Goal: Information Seeking & Learning: Learn about a topic

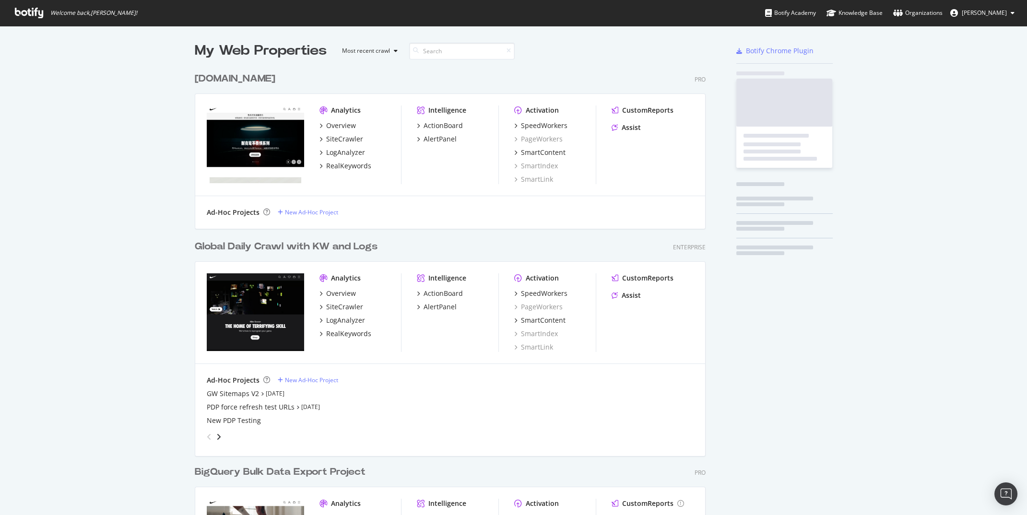
scroll to position [561, 518]
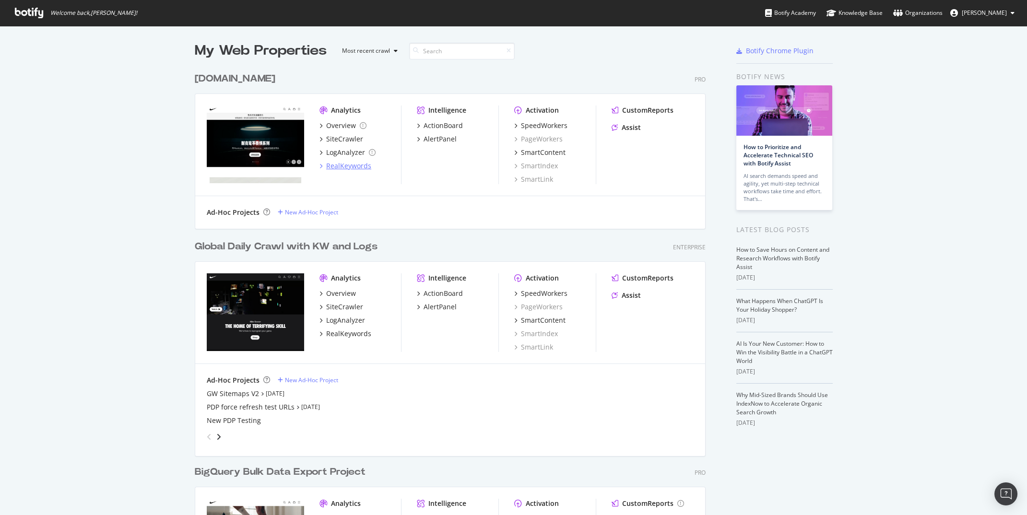
click at [338, 165] on div "RealKeywords" at bounding box center [348, 166] width 45 height 10
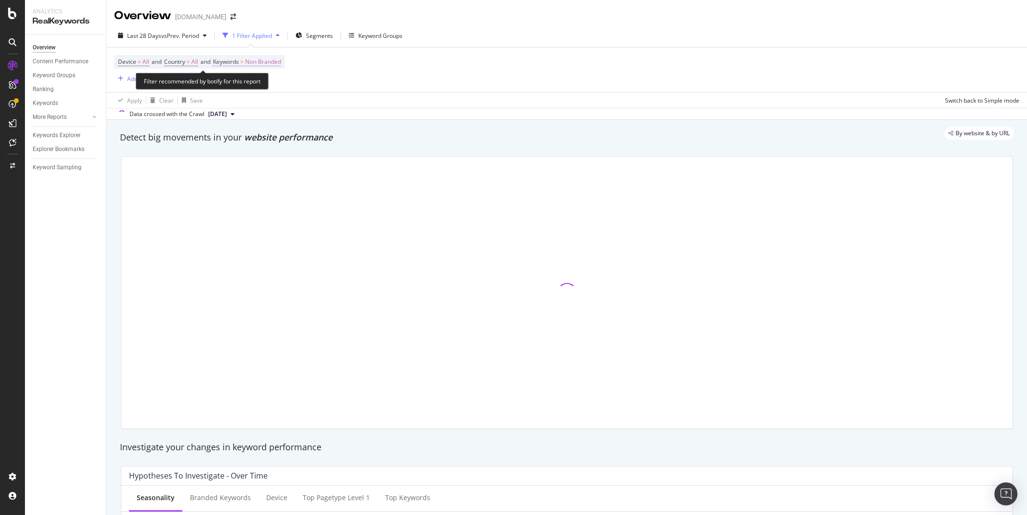
click at [280, 62] on span "Non-Branded" at bounding box center [263, 61] width 36 height 13
click at [258, 84] on span "Non-Branded" at bounding box center [247, 84] width 40 height 8
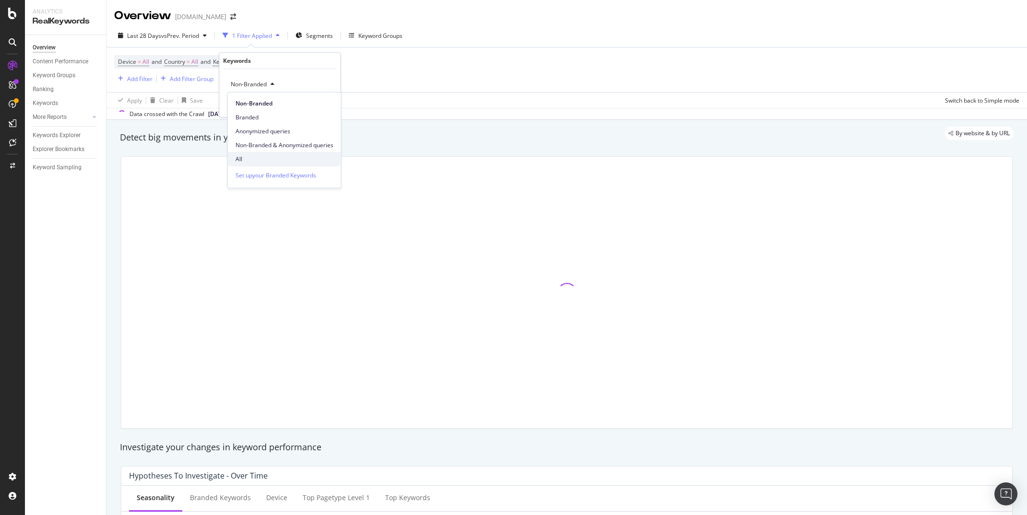
click at [245, 157] on span "All" at bounding box center [285, 158] width 98 height 9
click at [327, 105] on div "Apply" at bounding box center [325, 105] width 15 height 8
click at [387, 81] on div "Device = All and Country = All and Keywords = All Add Filter Add Filter Group" at bounding box center [566, 69] width 905 height 45
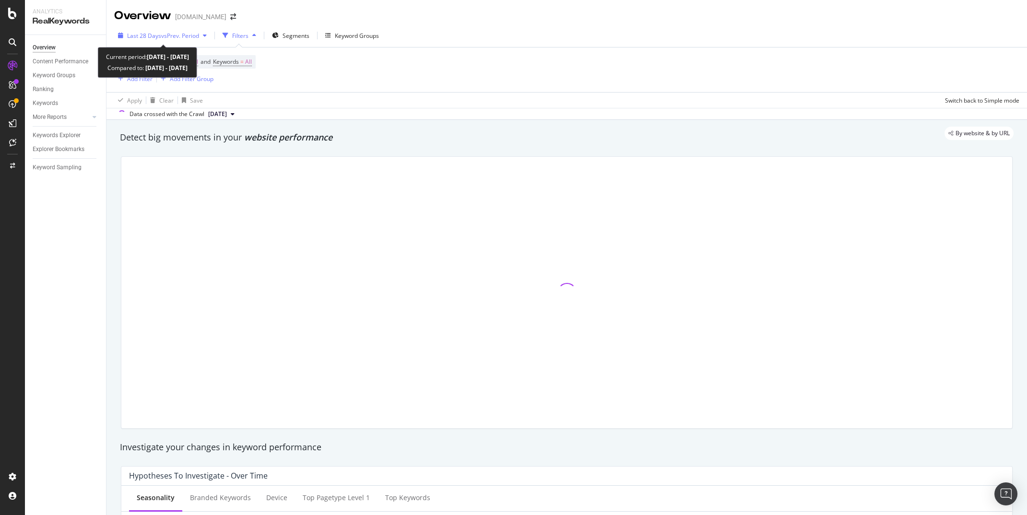
click at [177, 34] on span "vs Prev. Period" at bounding box center [180, 36] width 38 height 8
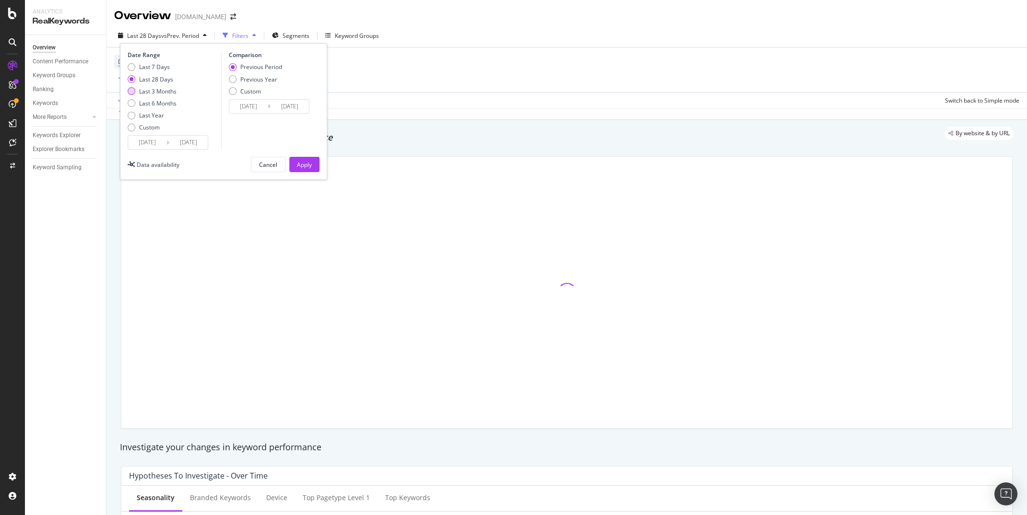
click at [160, 89] on div "Last 3 Months" at bounding box center [157, 91] width 37 height 8
type input "2025/06/14"
type input "2025/03/14"
type input "2025/06/13"
click at [260, 77] on div "Previous Year" at bounding box center [258, 79] width 37 height 8
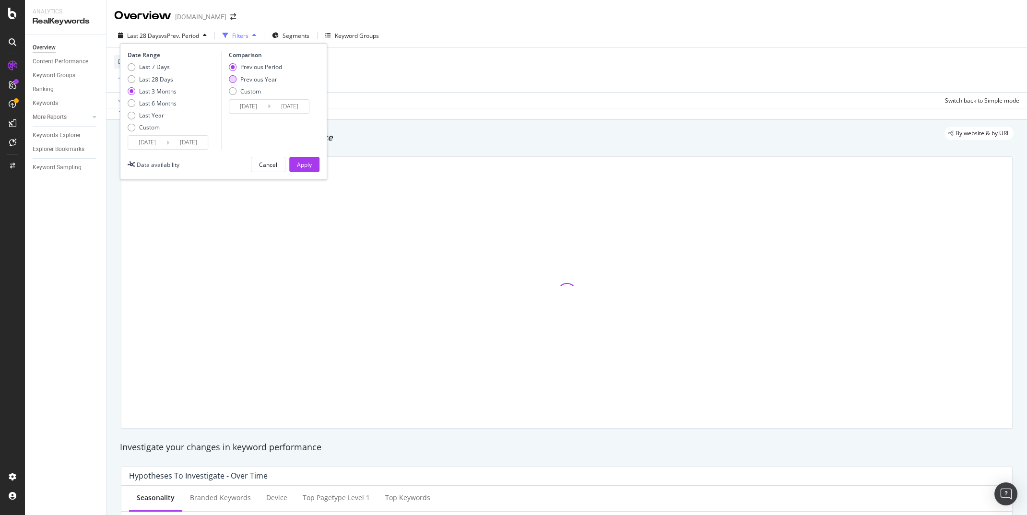
type input "2024/06/15"
type input "2024/09/14"
click at [301, 168] on div "Apply" at bounding box center [304, 165] width 15 height 8
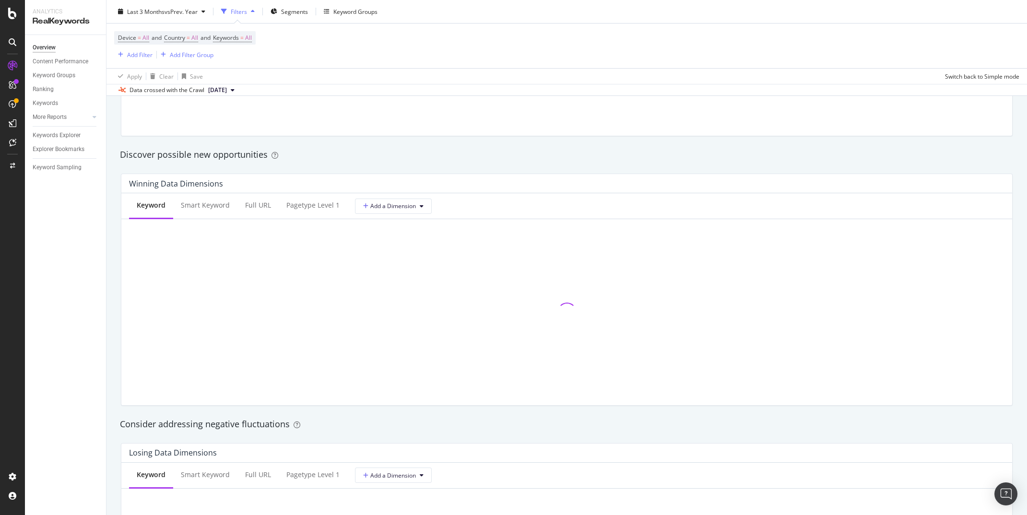
scroll to position [795, 0]
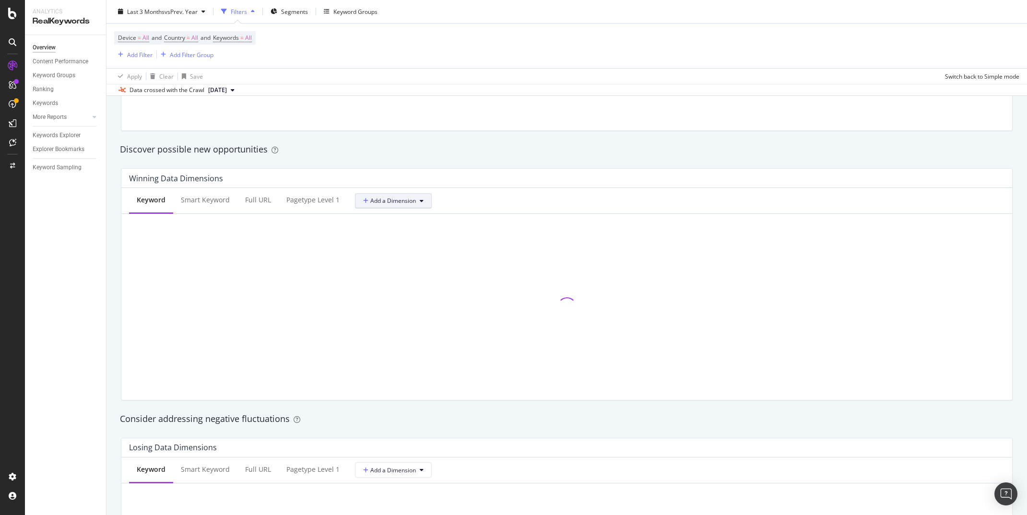
click at [398, 201] on span "Add a Dimension" at bounding box center [389, 201] width 53 height 8
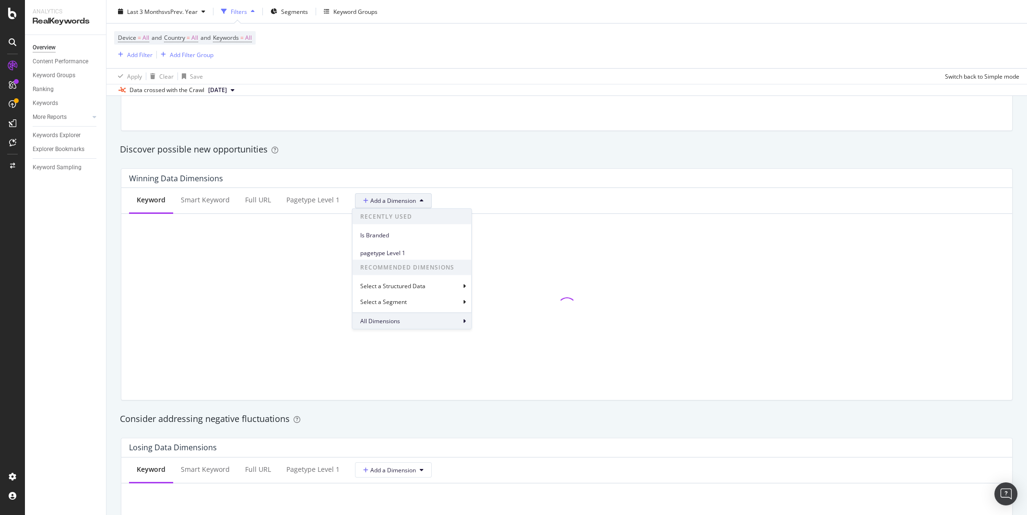
click at [414, 321] on div "All Dimensions" at bounding box center [412, 321] width 119 height 16
click at [425, 252] on div "Select a field" at bounding box center [415, 252] width 95 height 6
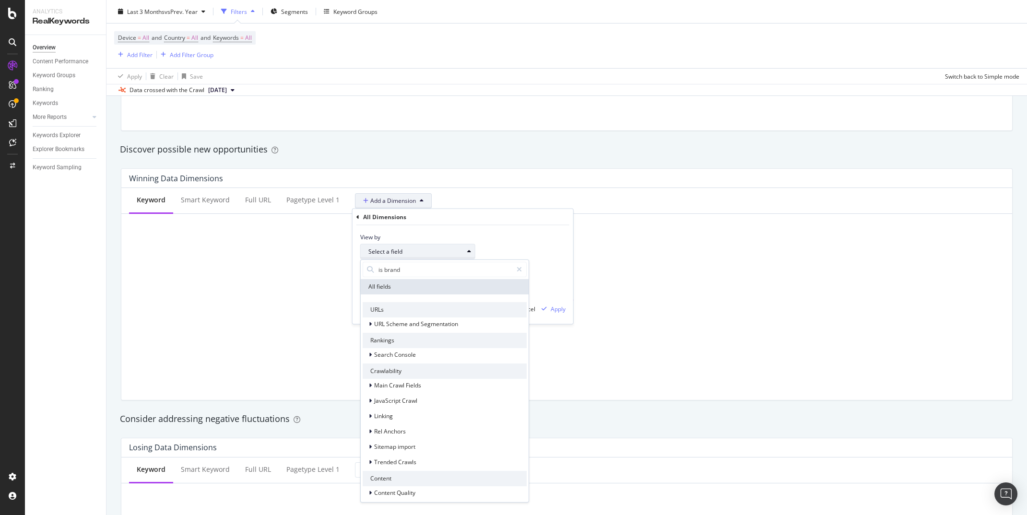
type input "is brande"
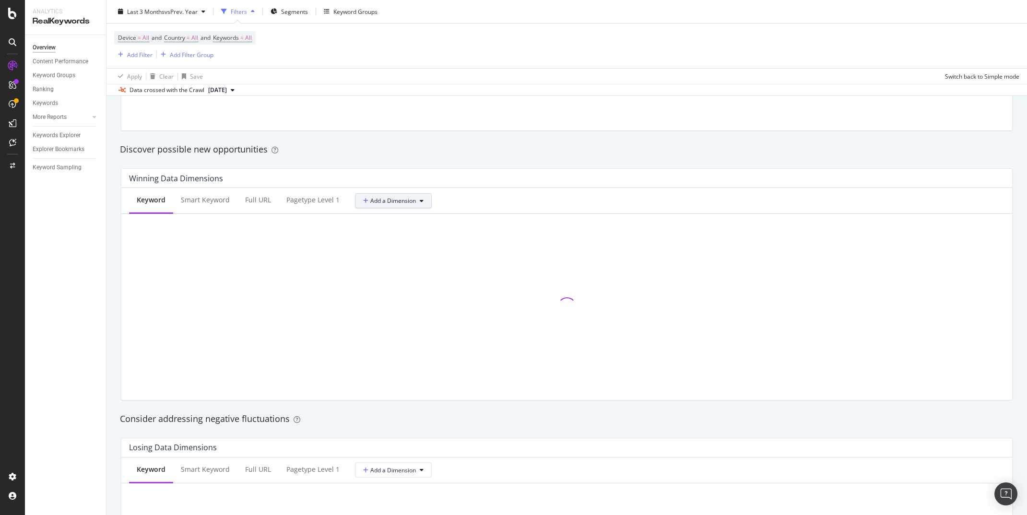
click at [405, 197] on span "Add a Dimension" at bounding box center [389, 201] width 53 height 8
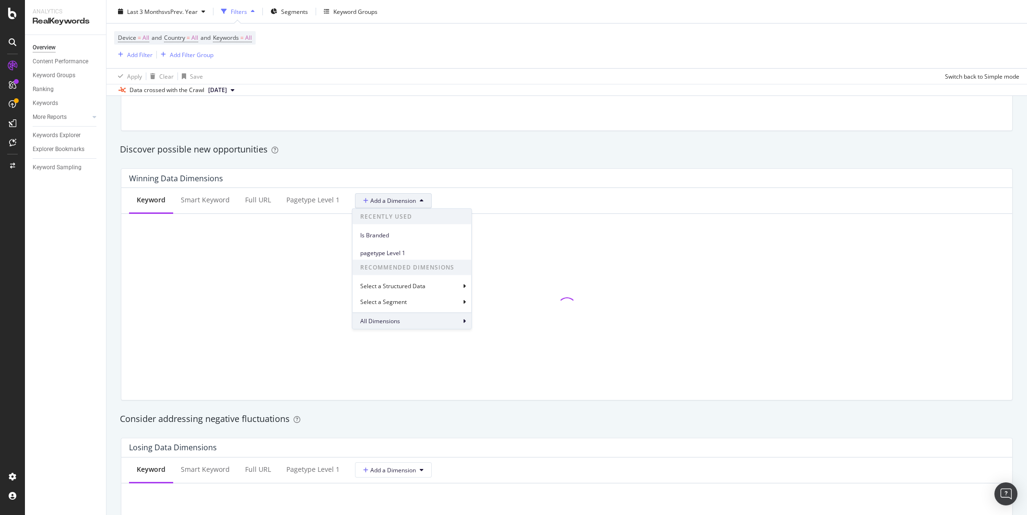
click at [396, 319] on span "All Dimensions" at bounding box center [380, 321] width 40 height 8
click at [405, 249] on div "Select a field" at bounding box center [415, 252] width 95 height 6
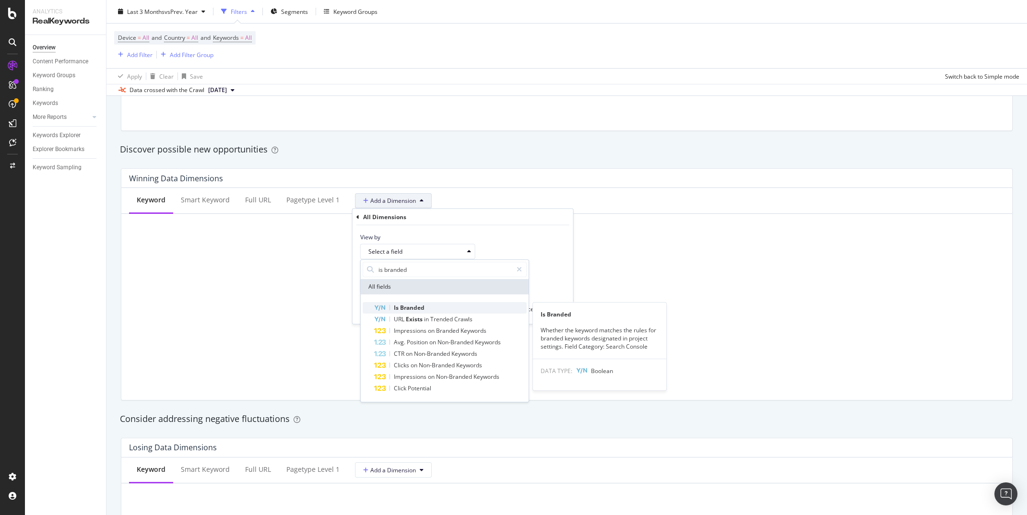
type input "is branded"
click at [404, 310] on span "Branded" at bounding box center [412, 308] width 24 height 8
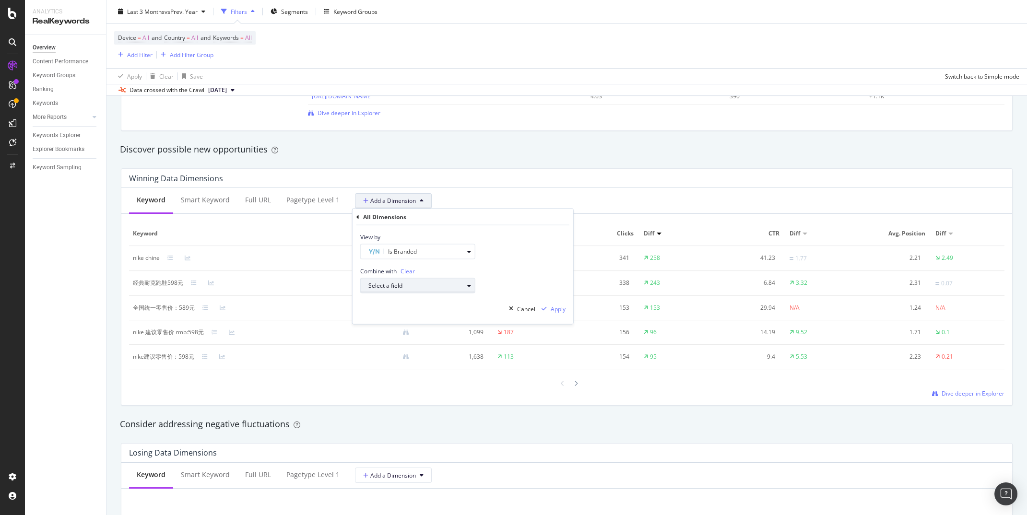
click at [404, 288] on div "Select a field" at bounding box center [415, 286] width 95 height 6
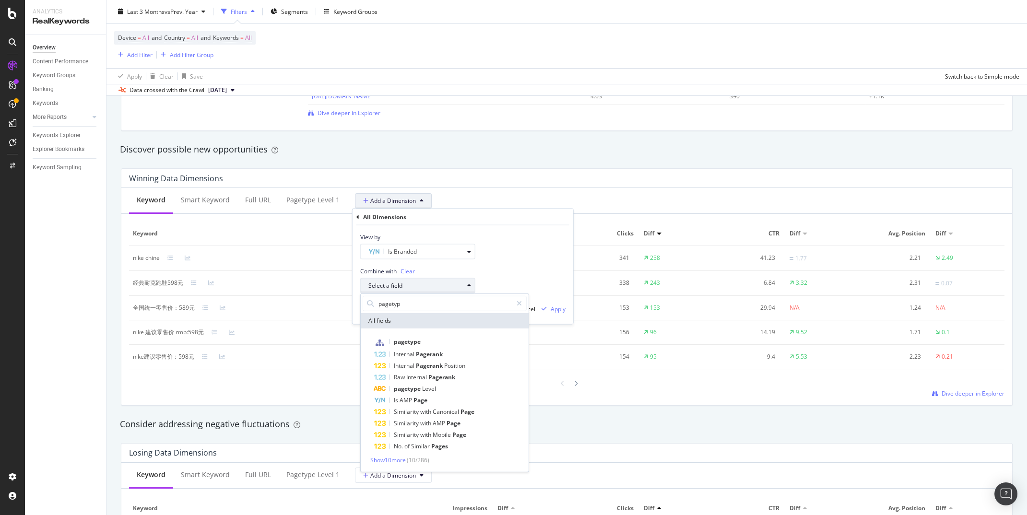
type input "pagetype"
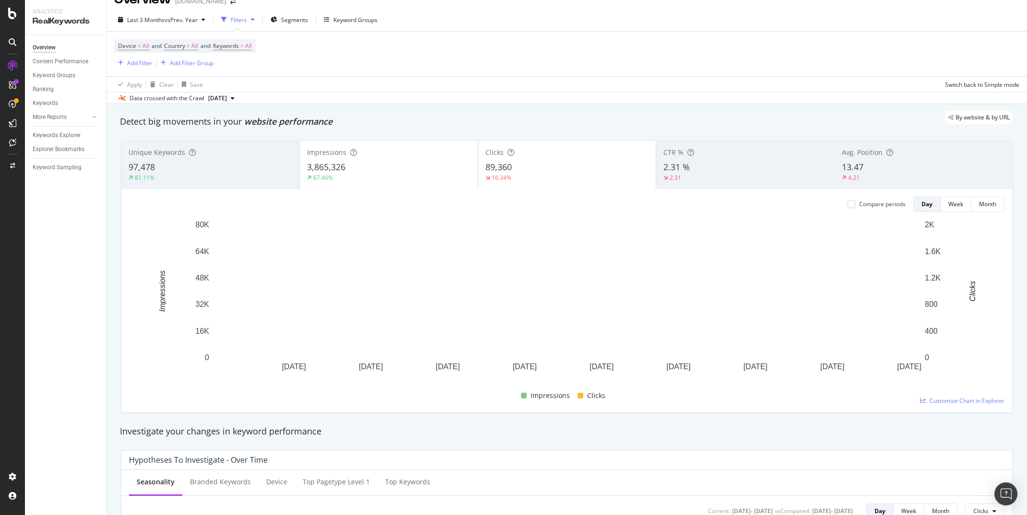
scroll to position [0, 0]
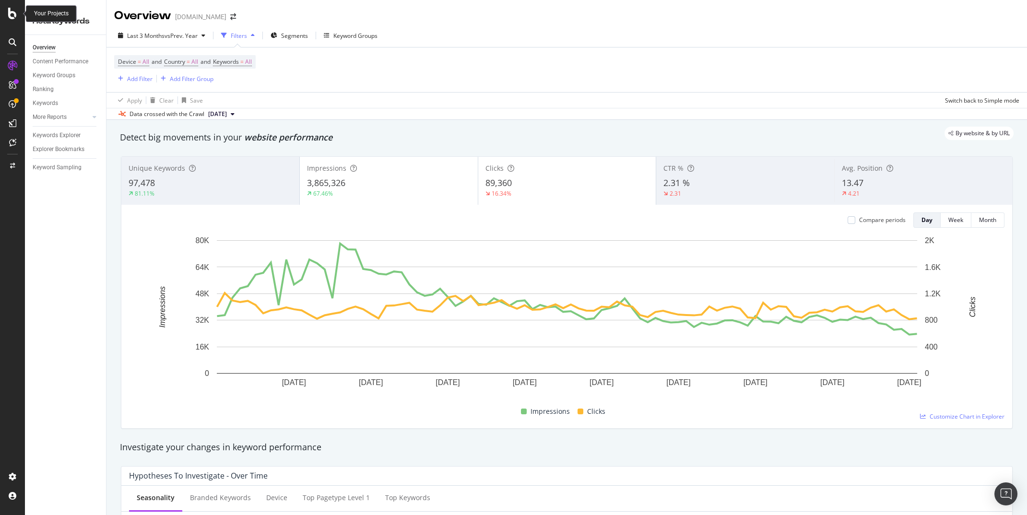
click at [12, 12] on icon at bounding box center [12, 14] width 9 height 12
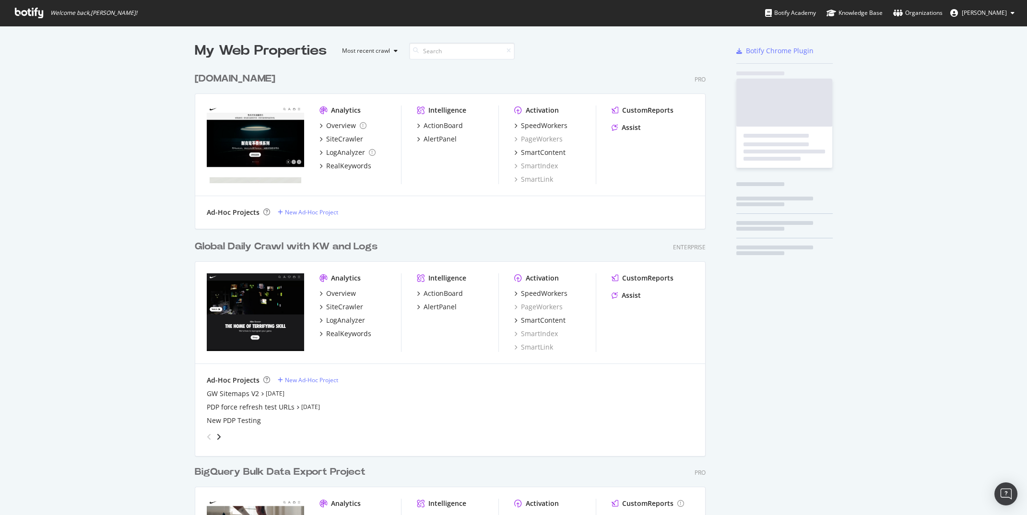
scroll to position [515, 1026]
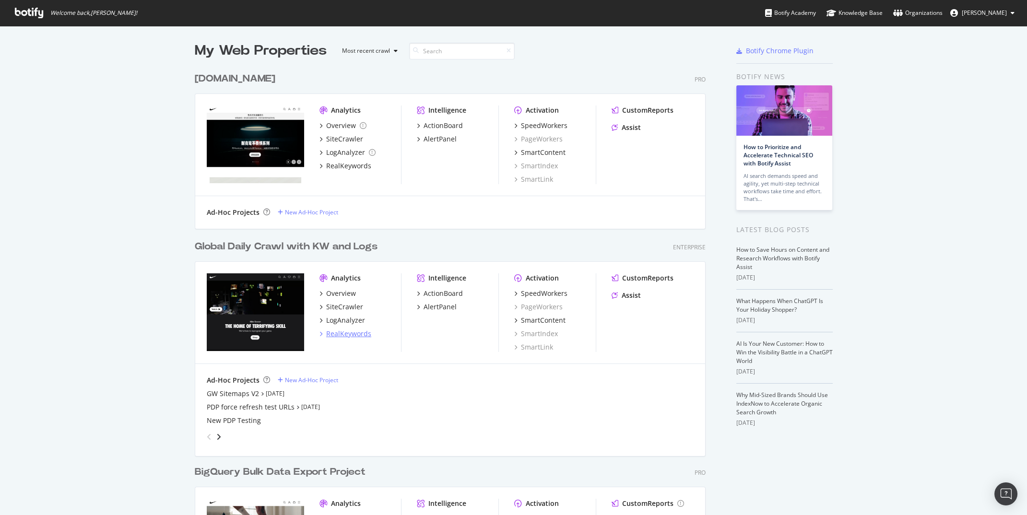
click at [344, 331] on div "RealKeywords" at bounding box center [348, 334] width 45 height 10
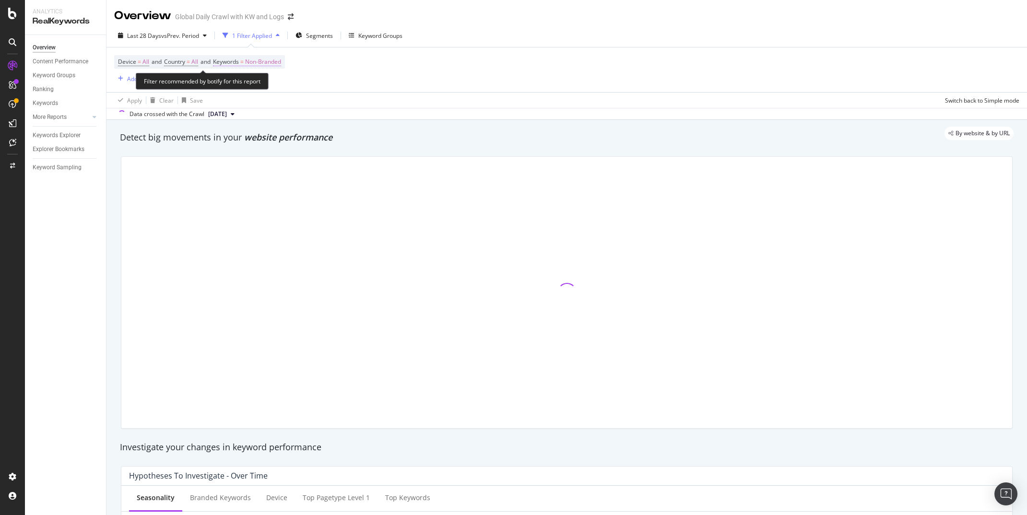
click at [279, 68] on span "Non-Branded" at bounding box center [263, 61] width 36 height 13
click at [246, 88] on div "Non-Branded" at bounding box center [252, 84] width 51 height 14
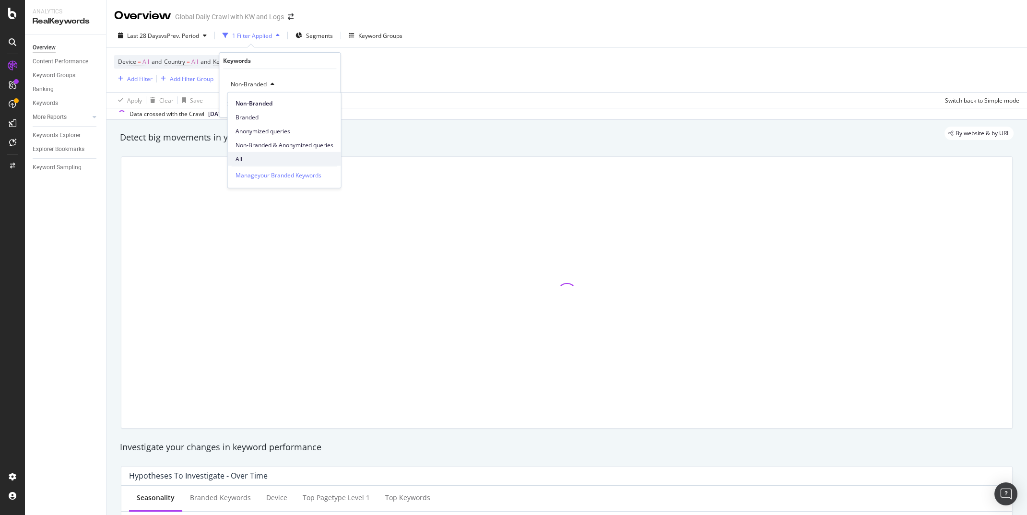
click at [259, 162] on span "All" at bounding box center [285, 158] width 98 height 9
click at [324, 109] on button "Apply" at bounding box center [319, 105] width 28 height 10
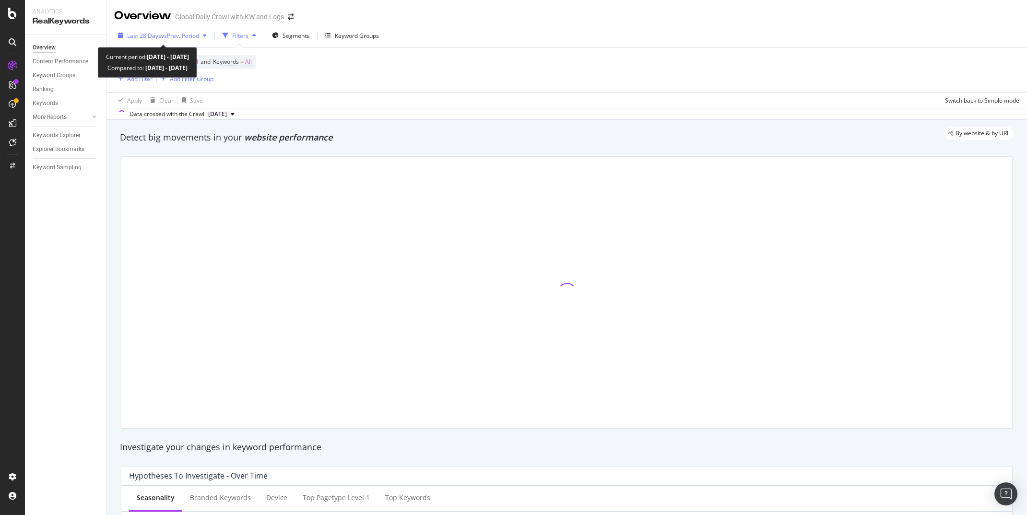
click at [168, 32] on span "vs Prev. Period" at bounding box center [180, 36] width 38 height 8
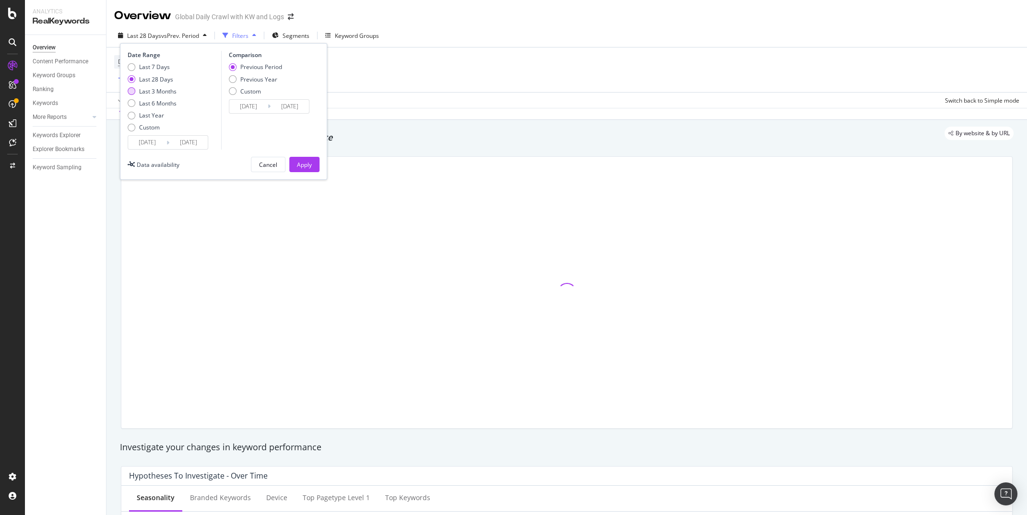
click at [154, 92] on div "Last 3 Months" at bounding box center [157, 91] width 37 height 8
type input "2025/06/14"
type input "2025/03/14"
type input "2025/06/13"
click at [248, 75] on div "Previous Year" at bounding box center [258, 79] width 37 height 8
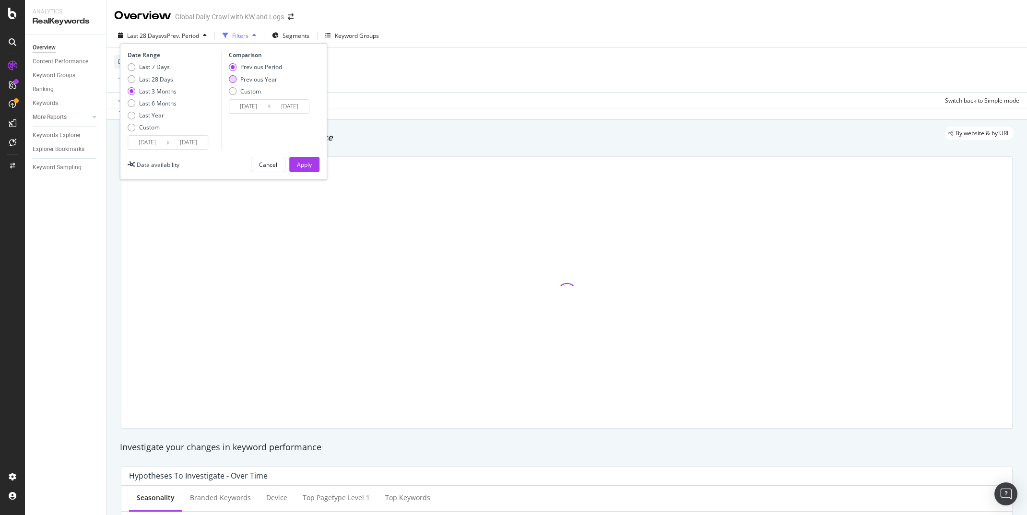
type input "2024/06/15"
type input "2024/09/14"
click at [304, 163] on div "Apply" at bounding box center [304, 165] width 15 height 8
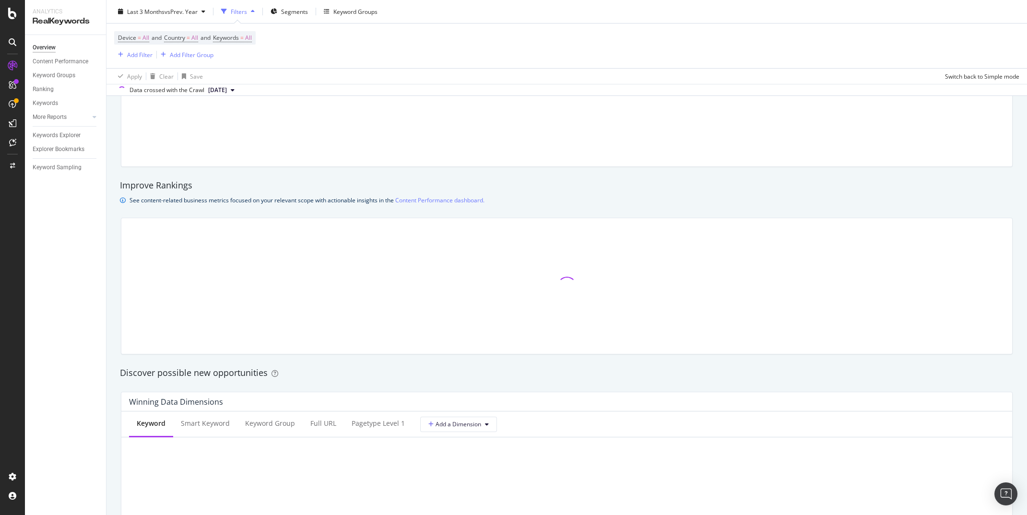
scroll to position [707, 0]
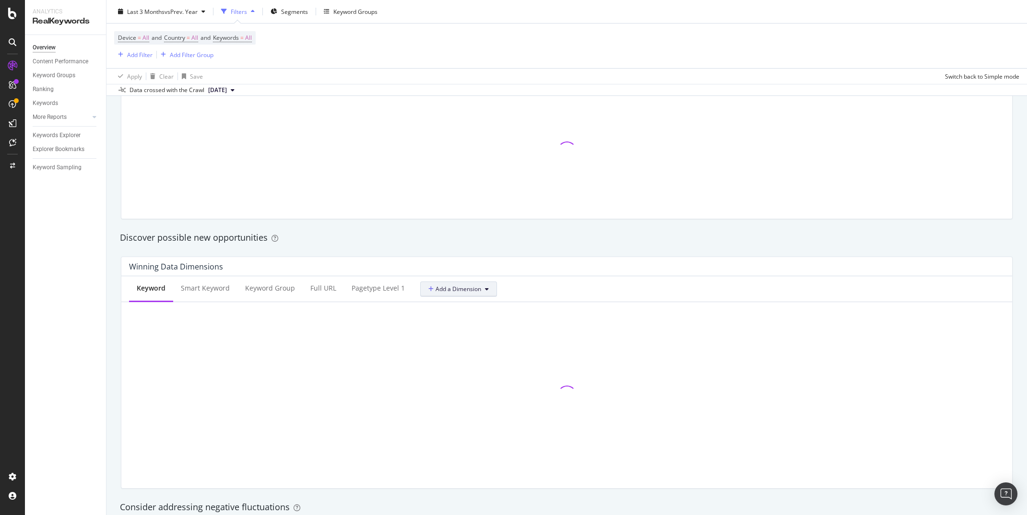
click at [448, 295] on button "Add a Dimension" at bounding box center [458, 289] width 77 height 15
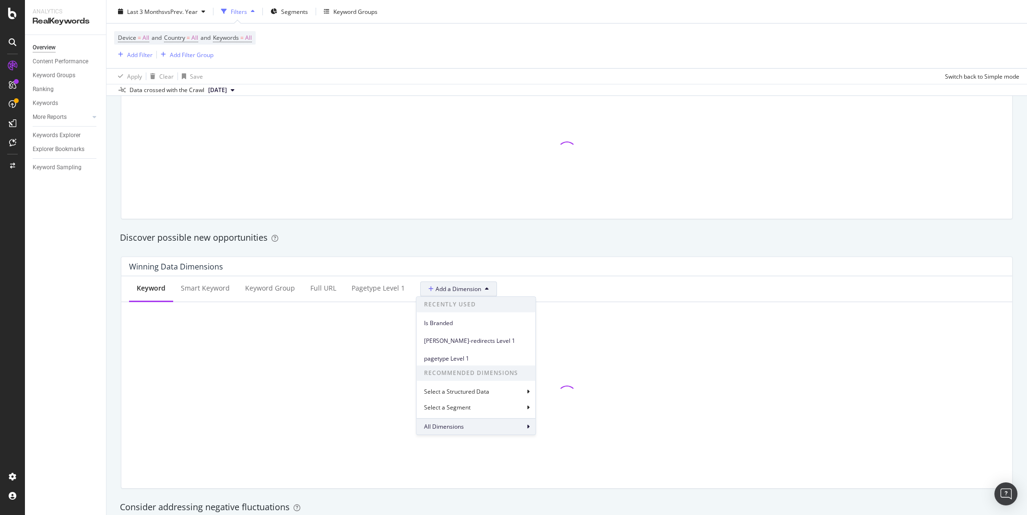
click at [445, 425] on span "All Dimensions" at bounding box center [444, 427] width 40 height 8
click at [457, 333] on div "Select a field" at bounding box center [485, 339] width 106 height 13
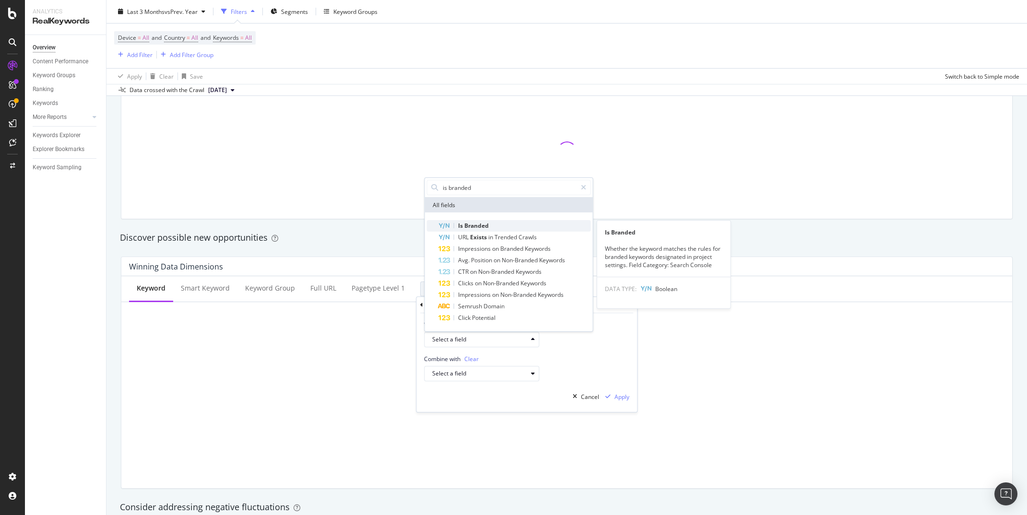
type input "is branded"
click at [478, 225] on span "Branded" at bounding box center [476, 226] width 24 height 8
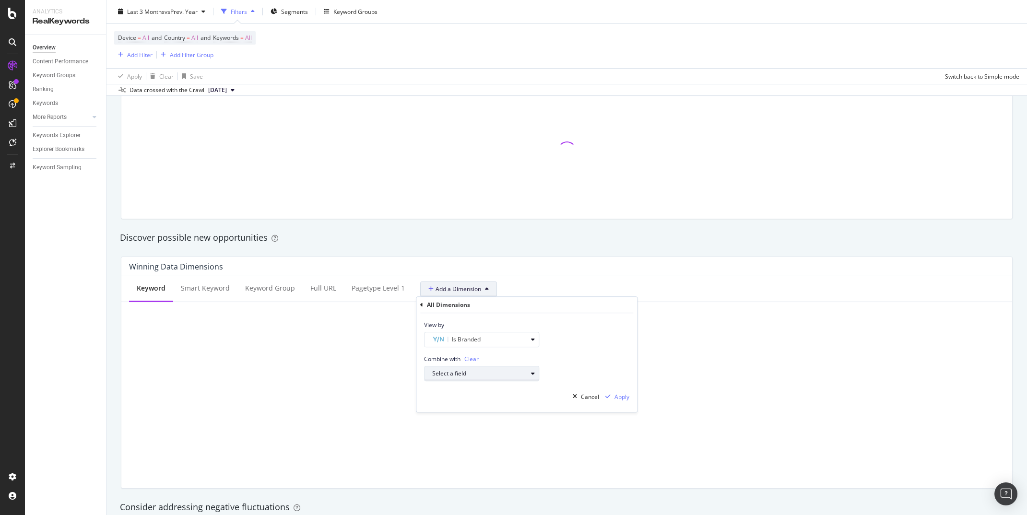
click at [473, 377] on div "Select a field" at bounding box center [485, 373] width 106 height 13
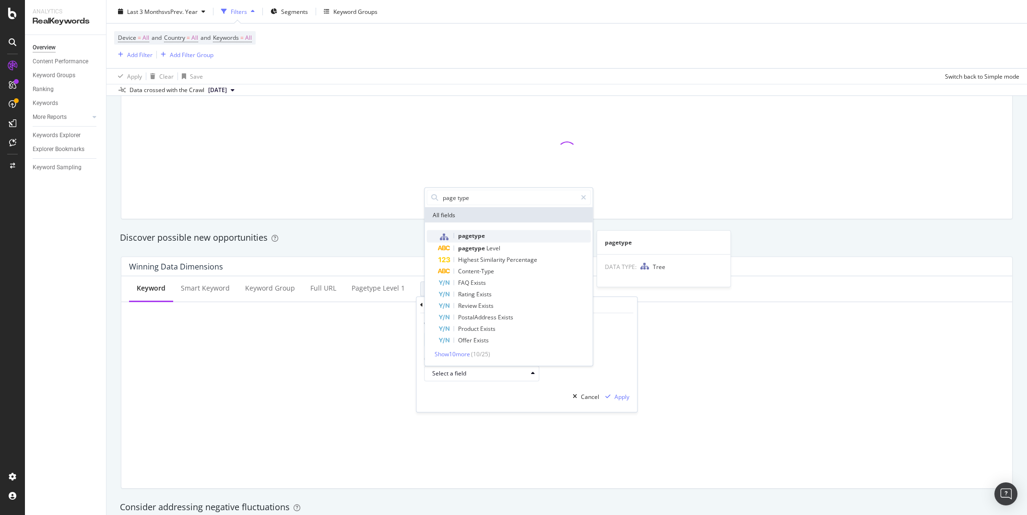
type input "page type"
click at [481, 234] on span "pagetype" at bounding box center [471, 236] width 27 height 8
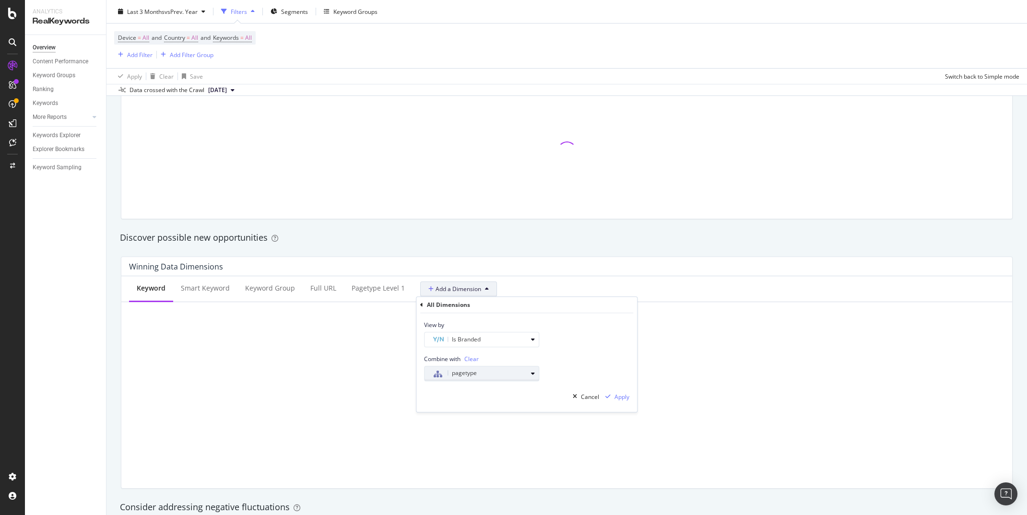
click at [496, 375] on div "pagetype" at bounding box center [479, 374] width 95 height 12
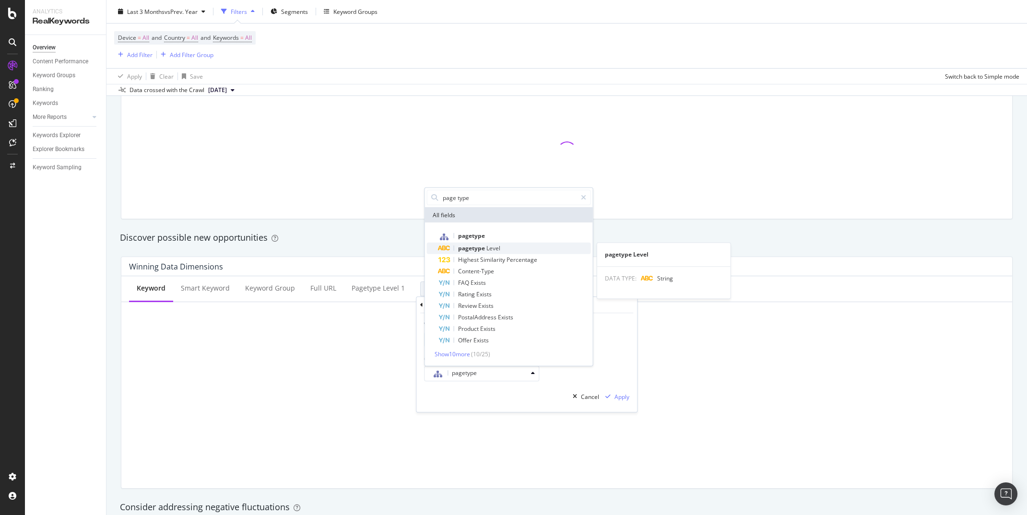
click at [489, 250] on span "Level" at bounding box center [493, 248] width 14 height 8
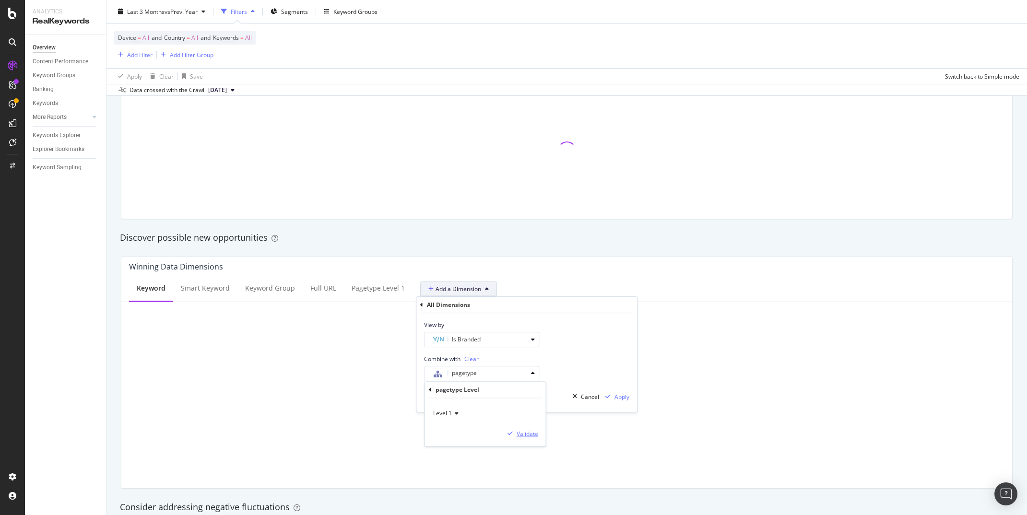
click at [523, 434] on div "Validate" at bounding box center [528, 434] width 22 height 8
click at [615, 396] on div "Apply" at bounding box center [621, 397] width 15 height 8
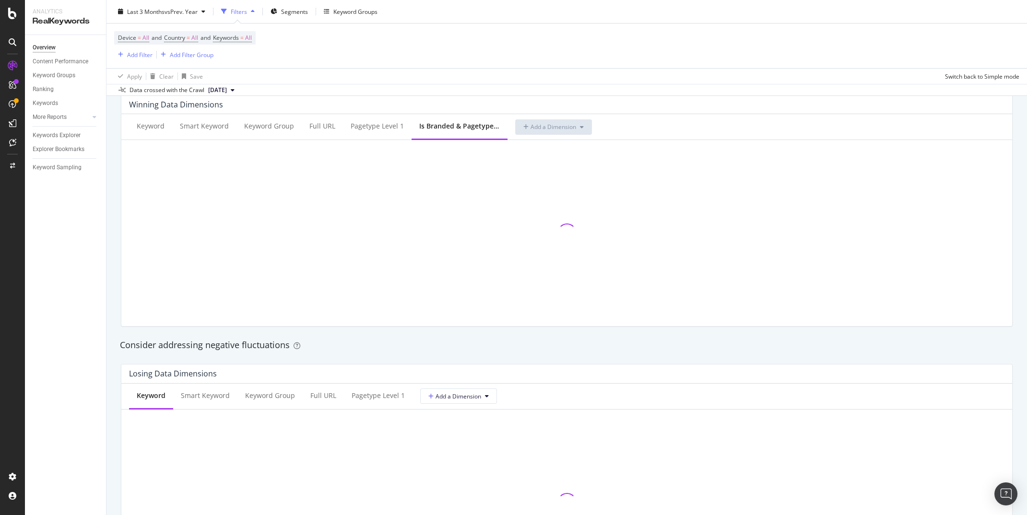
scroll to position [1024, 0]
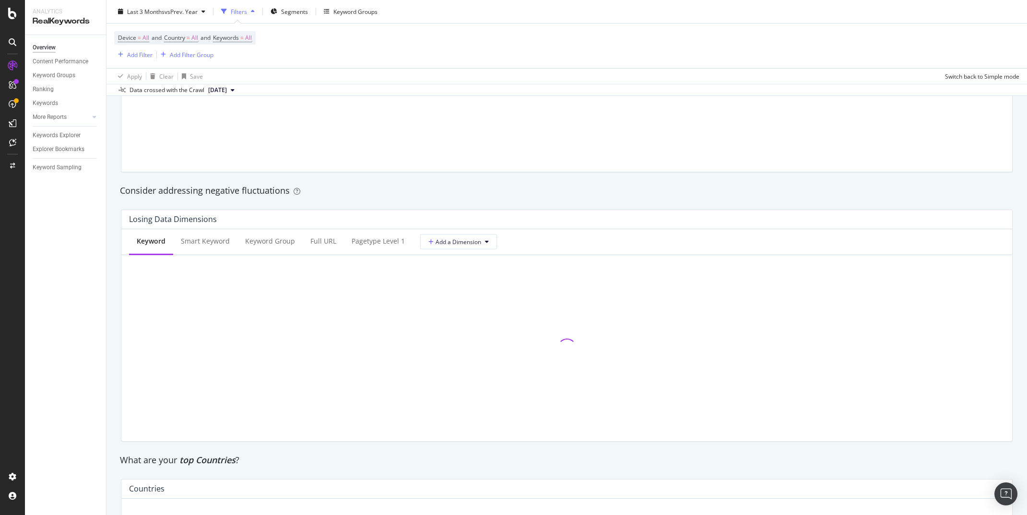
click at [468, 250] on div "Keyword Smart Keyword Keyword Group Full URL pagetype Level 1 Add a Dimension" at bounding box center [566, 242] width 891 height 26
click at [468, 242] on span "Add a Dimension" at bounding box center [454, 242] width 53 height 8
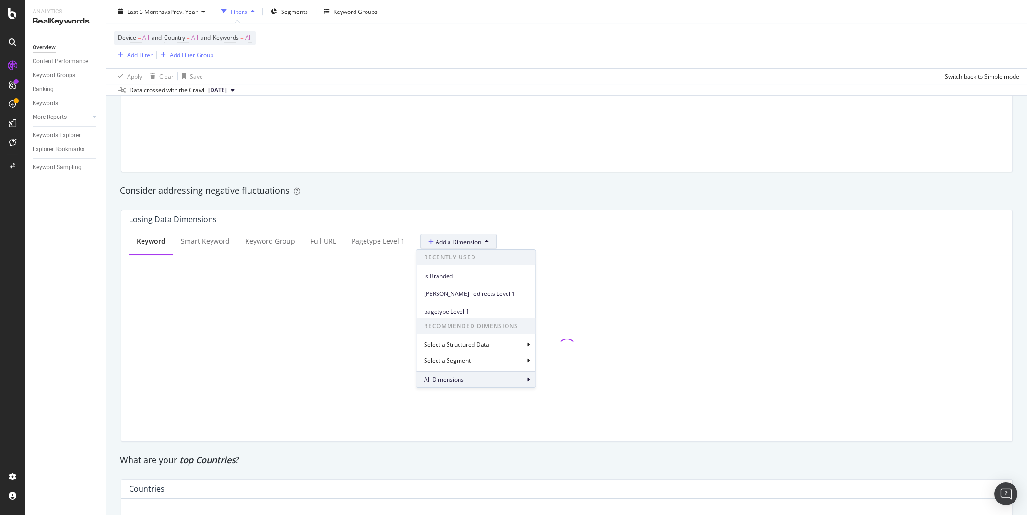
click at [458, 377] on span "All Dimensions" at bounding box center [444, 380] width 40 height 8
click at [424, 253] on div "All Dimensions" at bounding box center [526, 258] width 213 height 16
click at [458, 375] on div "All Dimensions" at bounding box center [475, 379] width 119 height 16
click at [466, 296] on div "Select a field" at bounding box center [485, 292] width 106 height 13
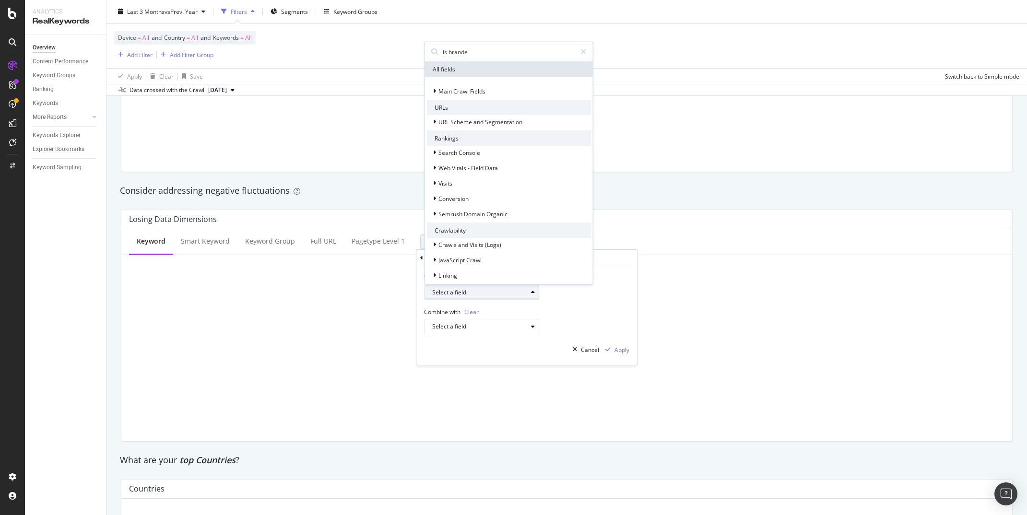
type input "is branded"
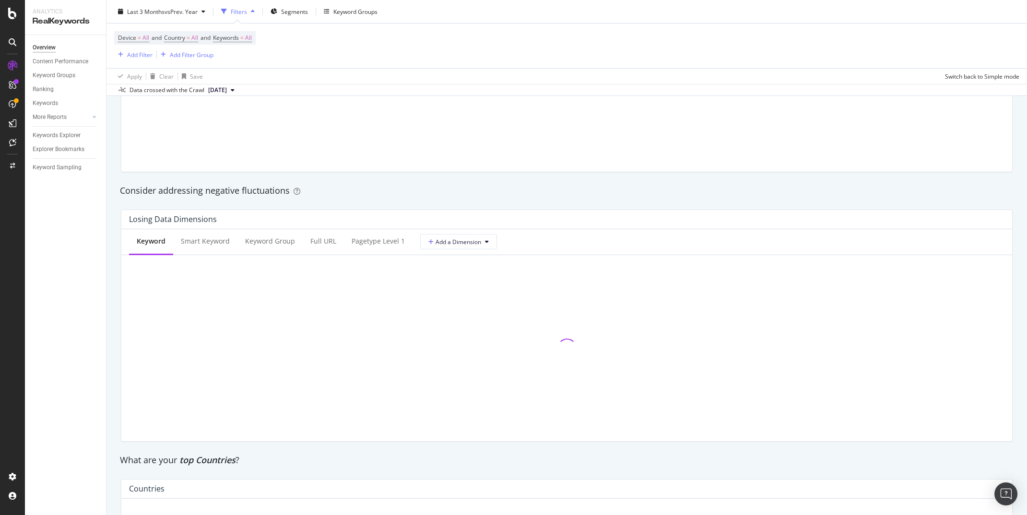
click at [471, 176] on div "Winning Data Dimensions Keyword Smart Keyword Keyword Group Full URL pagetype L…" at bounding box center [566, 55] width 903 height 247
click at [464, 247] on button "Add a Dimension" at bounding box center [458, 241] width 77 height 15
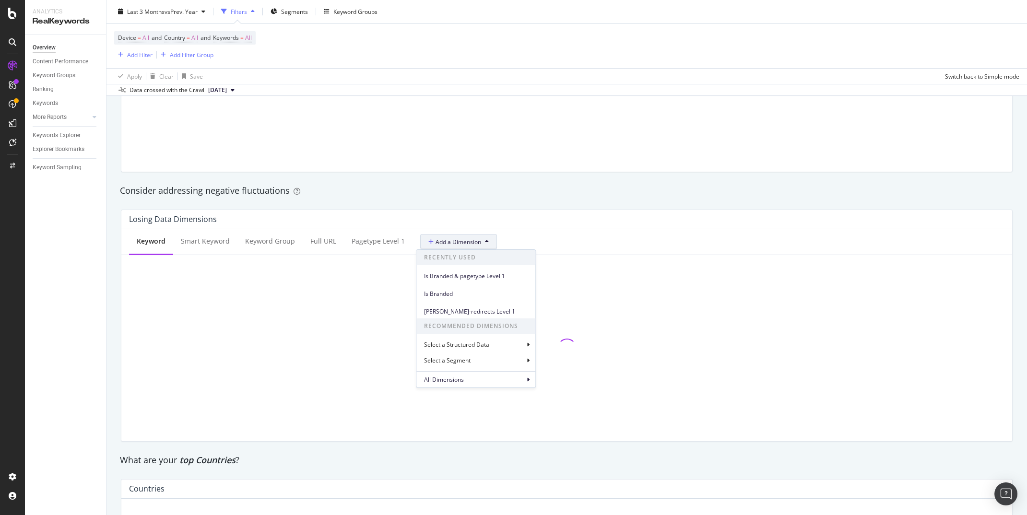
click at [460, 388] on div "Recently Used Is Branded & pagetype Level 1 Is Branded astla-redirects Level 1 …" at bounding box center [476, 318] width 120 height 139
click at [460, 384] on div "All Dimensions" at bounding box center [475, 379] width 119 height 16
click at [423, 253] on div "All Dimensions" at bounding box center [526, 258] width 213 height 16
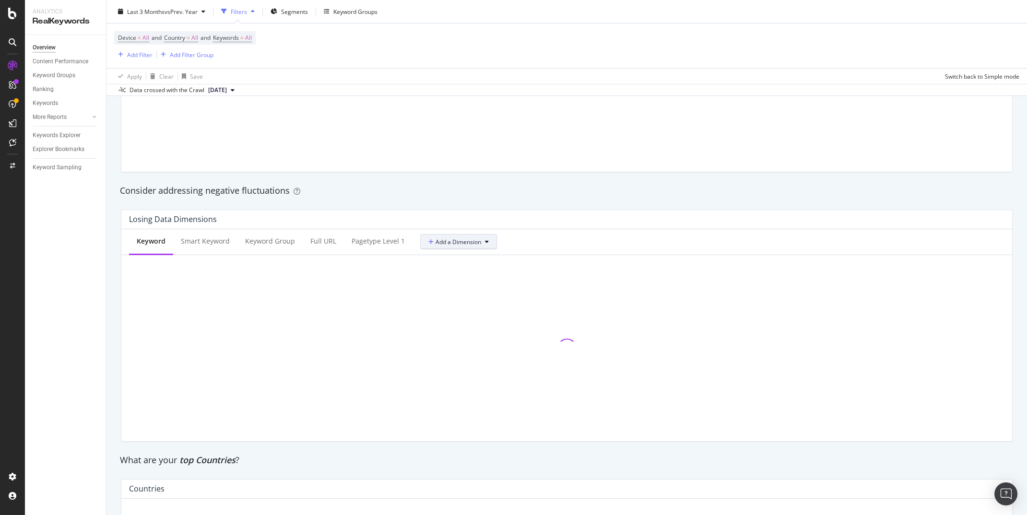
click at [448, 248] on button "Add a Dimension" at bounding box center [458, 241] width 77 height 15
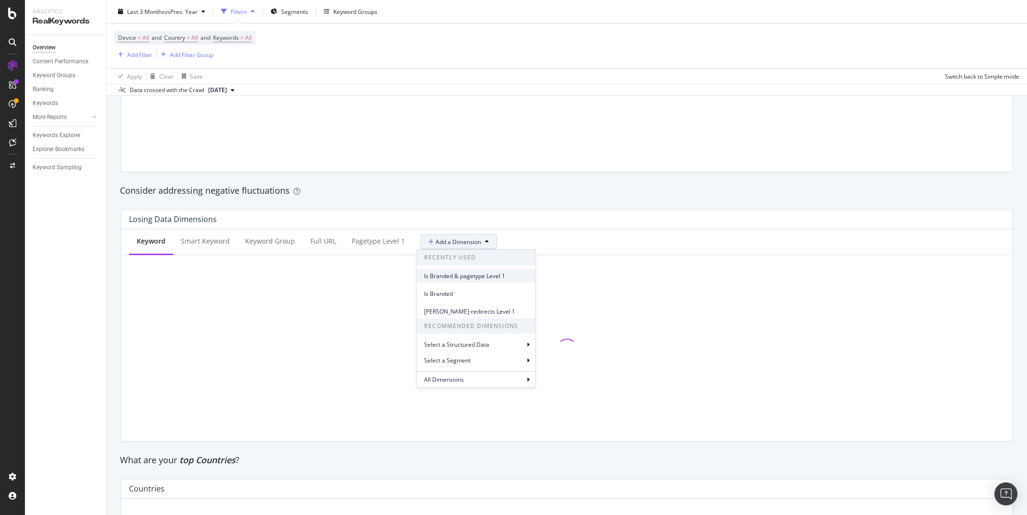
click at [454, 276] on span "Is Branded & pagetype Level 1" at bounding box center [476, 276] width 104 height 9
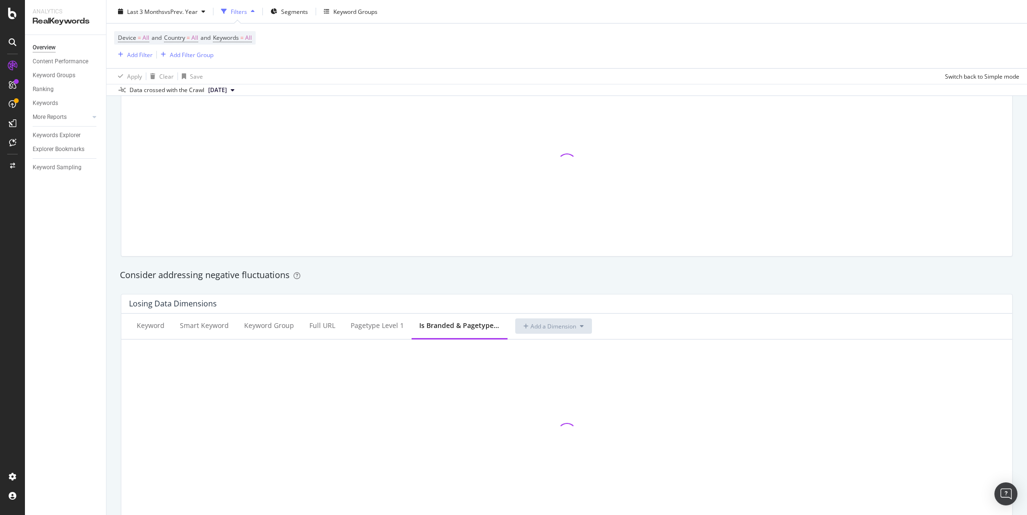
scroll to position [820, 0]
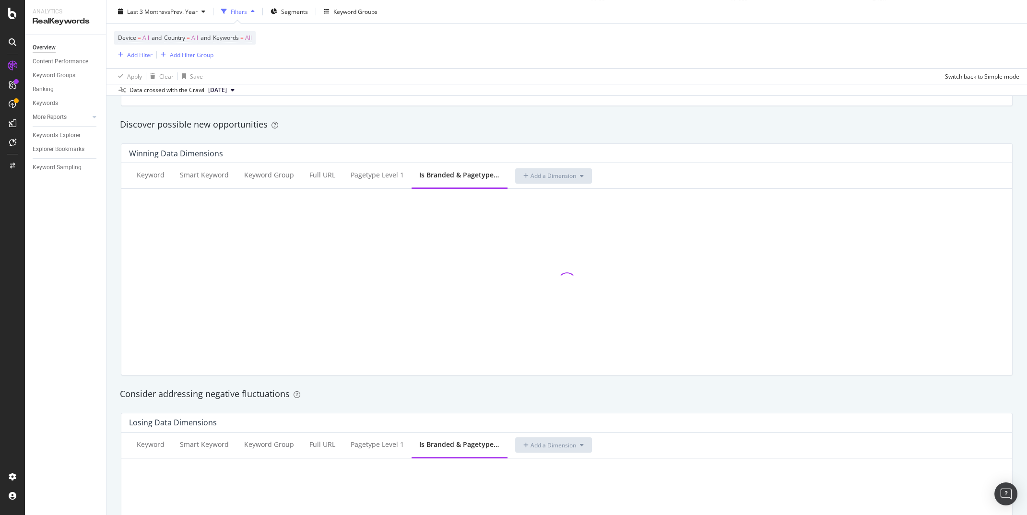
click at [664, 131] on div "Discover possible new opportunities" at bounding box center [566, 125] width 903 height 22
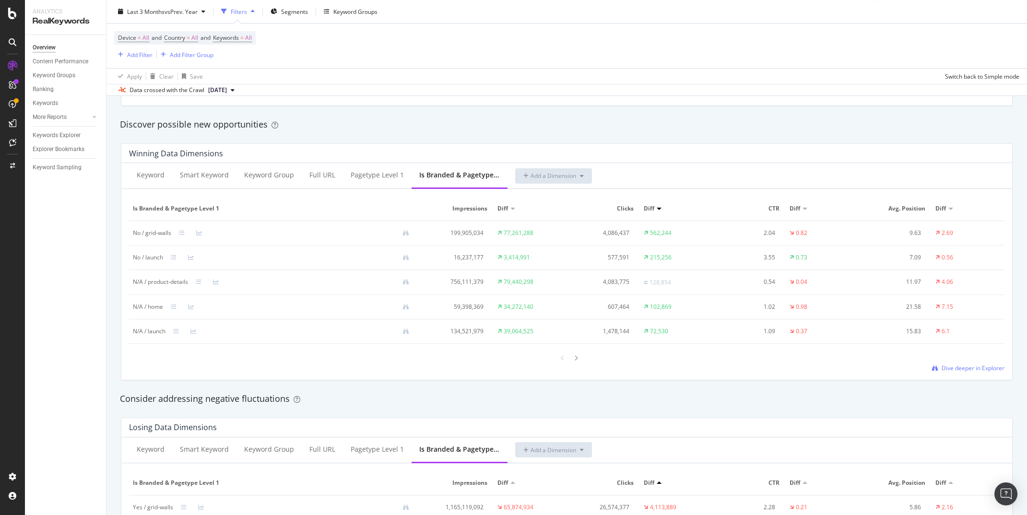
click at [590, 117] on div "Discover possible new opportunities" at bounding box center [566, 125] width 903 height 22
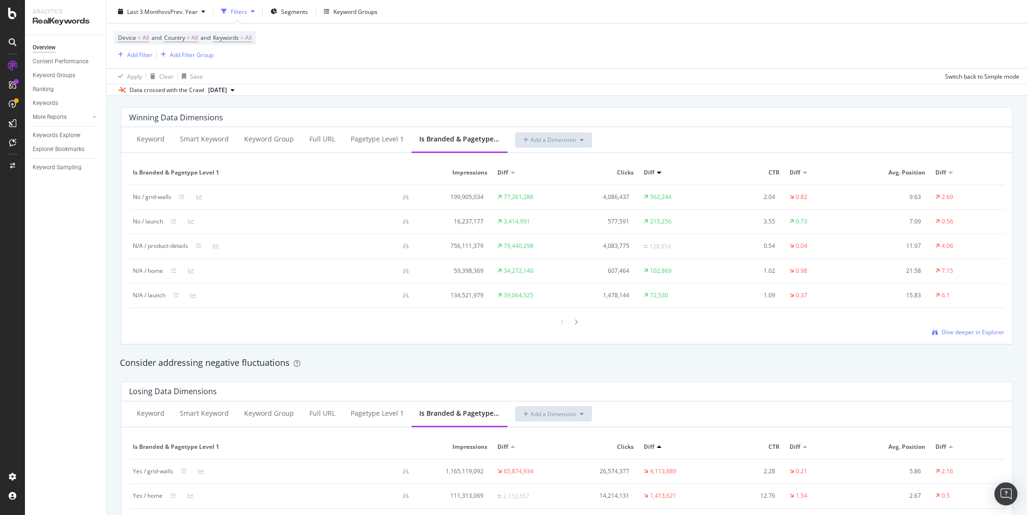
scroll to position [858, 0]
click at [677, 365] on div "Consider addressing negative fluctuations" at bounding box center [567, 361] width 894 height 12
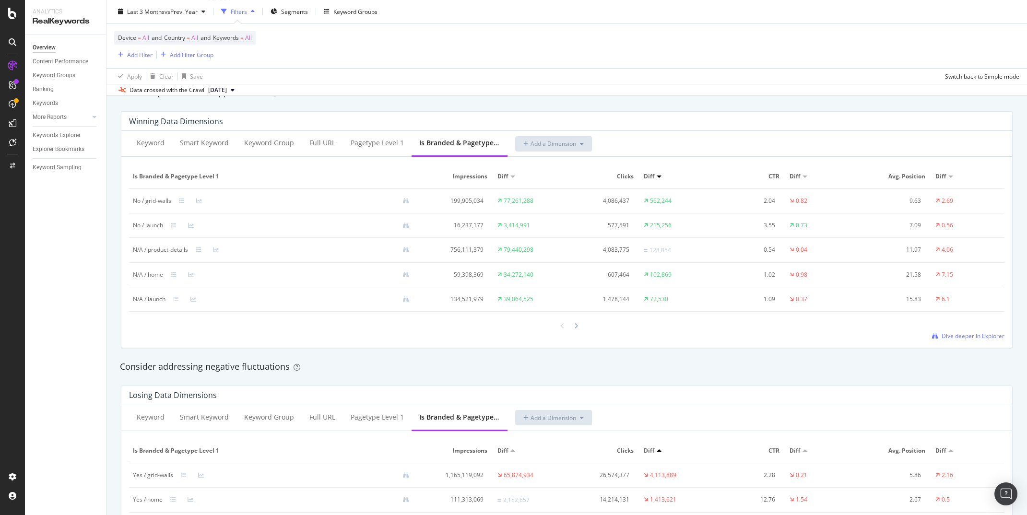
scroll to position [848, 0]
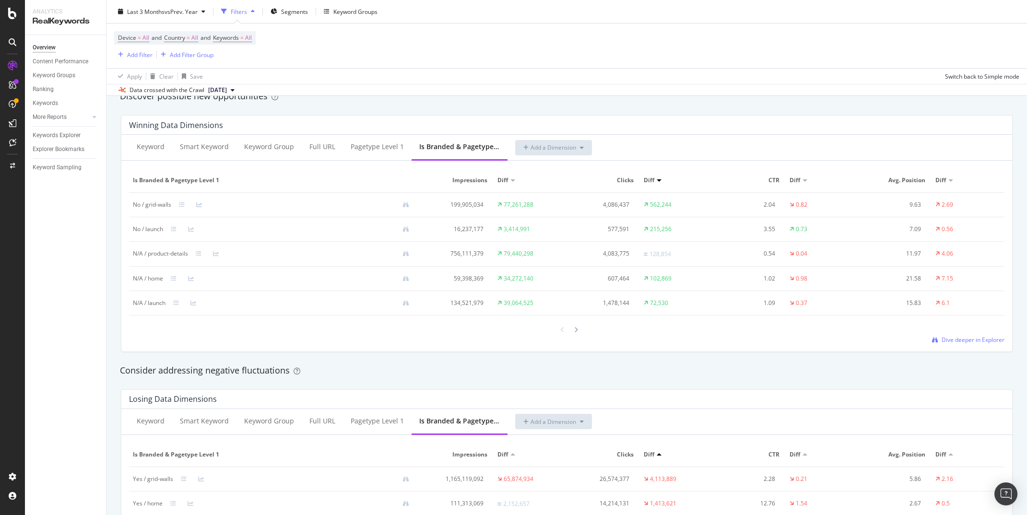
click at [660, 388] on div "Losing Data Dimensions Keyword Smart Keyword Keyword Group Full URL pagetype Le…" at bounding box center [566, 508] width 903 height 252
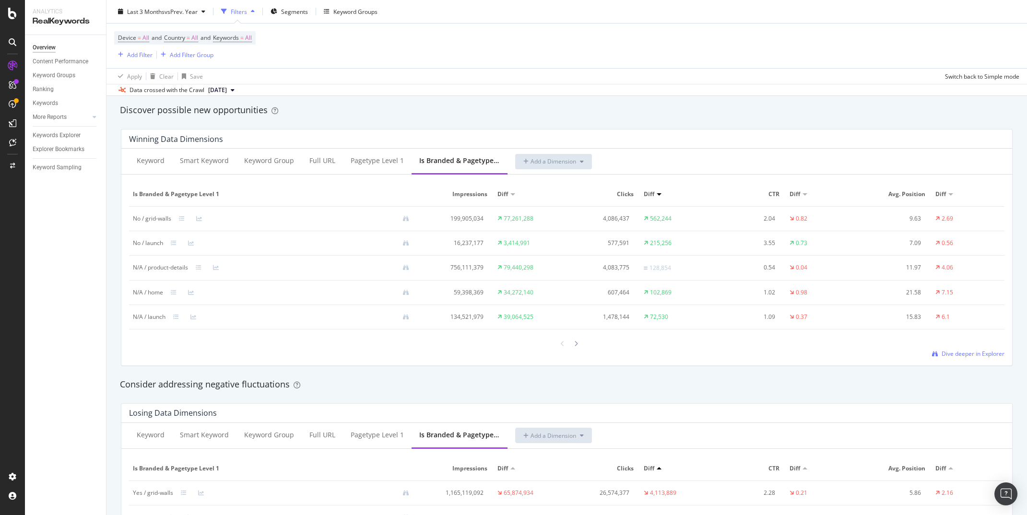
scroll to position [838, 0]
click at [427, 377] on div "Consider addressing negative fluctuations" at bounding box center [567, 381] width 894 height 12
click at [717, 138] on div "Winning Data Dimensions" at bounding box center [564, 136] width 871 height 10
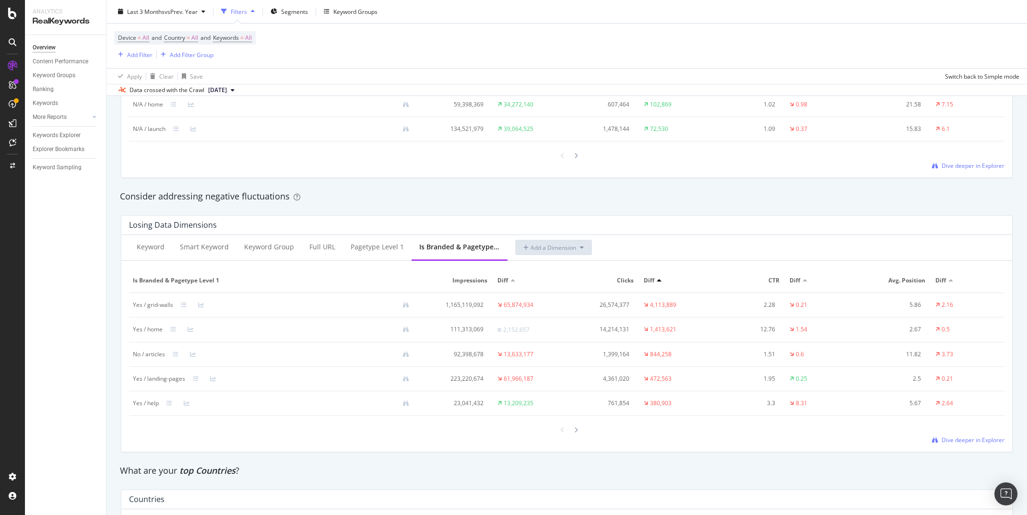
scroll to position [1066, 0]
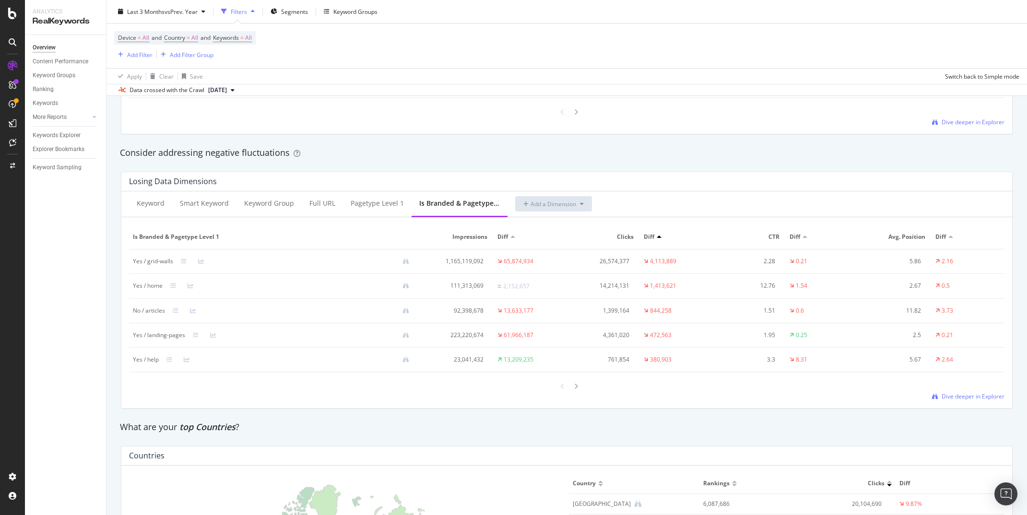
click at [513, 146] on div "Consider addressing negative fluctuations" at bounding box center [566, 153] width 903 height 22
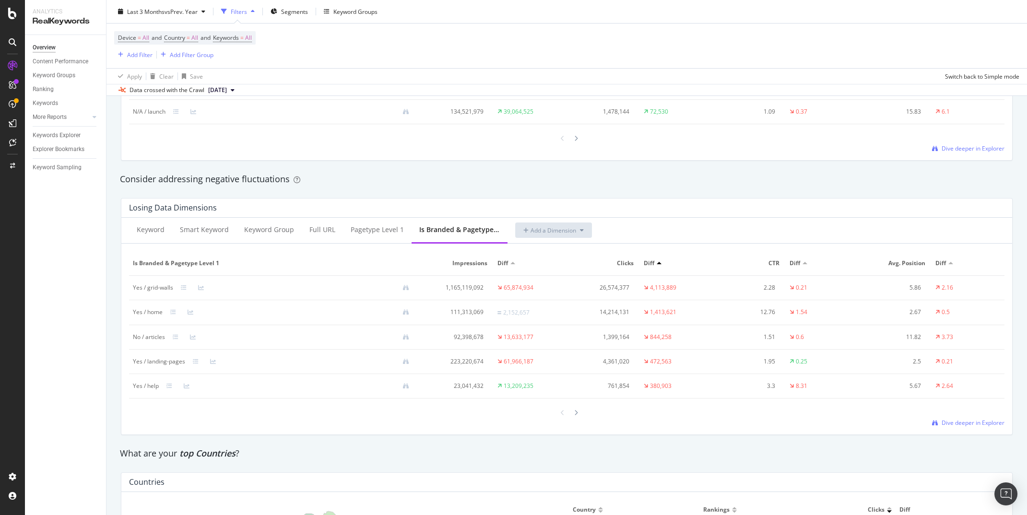
scroll to position [1083, 0]
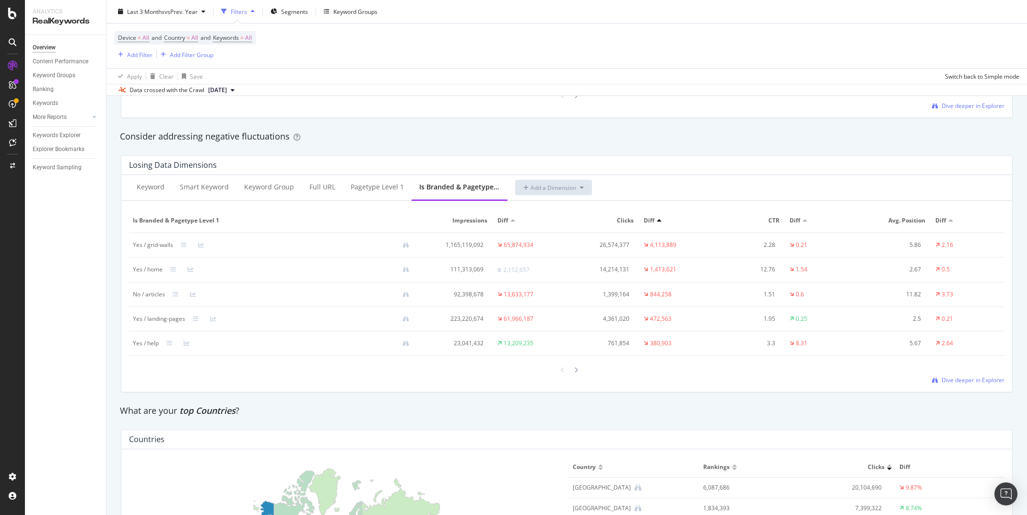
click at [513, 146] on div "Consider addressing negative fluctuations" at bounding box center [566, 137] width 903 height 22
click at [484, 406] on div "What are your top Countries ?" at bounding box center [567, 411] width 894 height 12
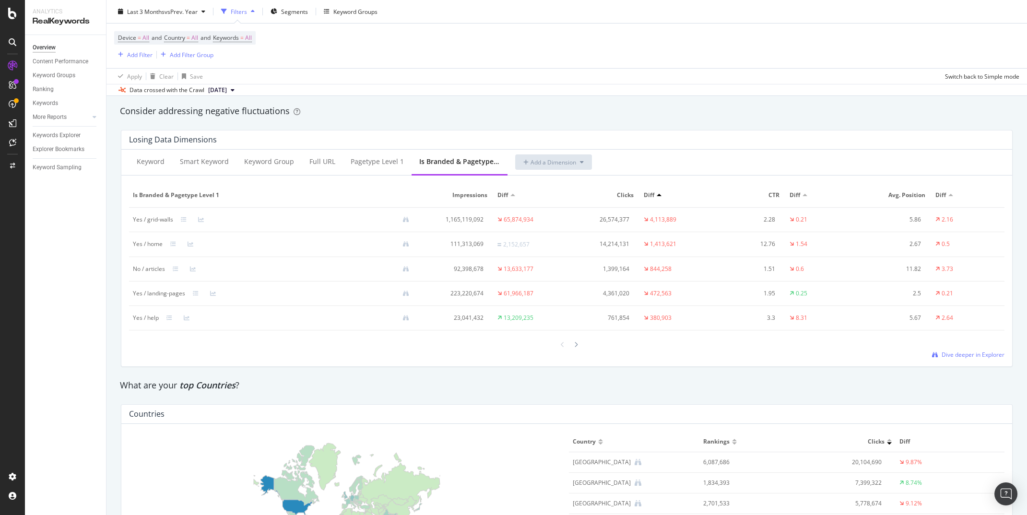
scroll to position [1108, 0]
click at [316, 398] on div "Countries 4 6,087,686 Country Rankings Clicks Diff United States of America 6,0…" at bounding box center [566, 492] width 903 height 192
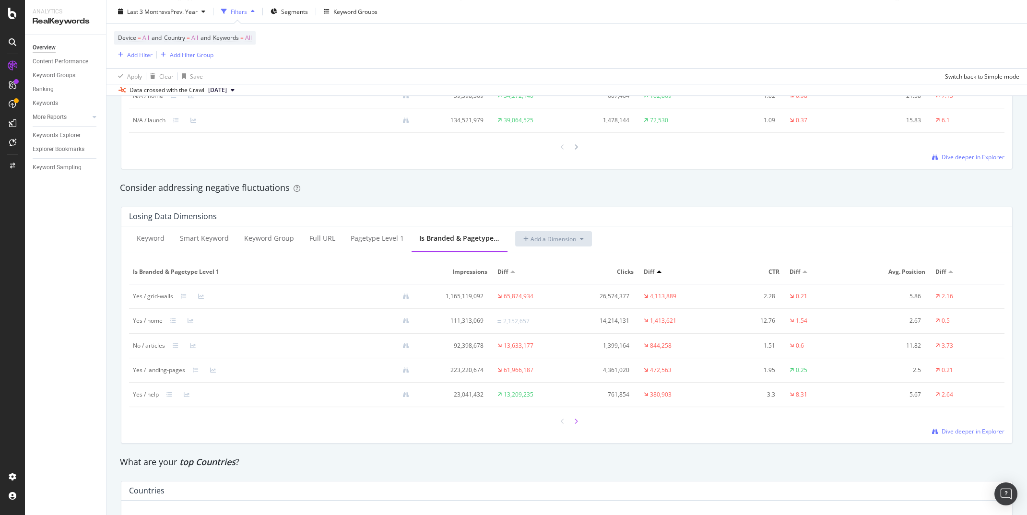
scroll to position [1031, 0]
click at [557, 184] on div "Consider addressing negative fluctuations" at bounding box center [567, 188] width 894 height 12
click at [182, 297] on icon at bounding box center [184, 297] width 6 height 6
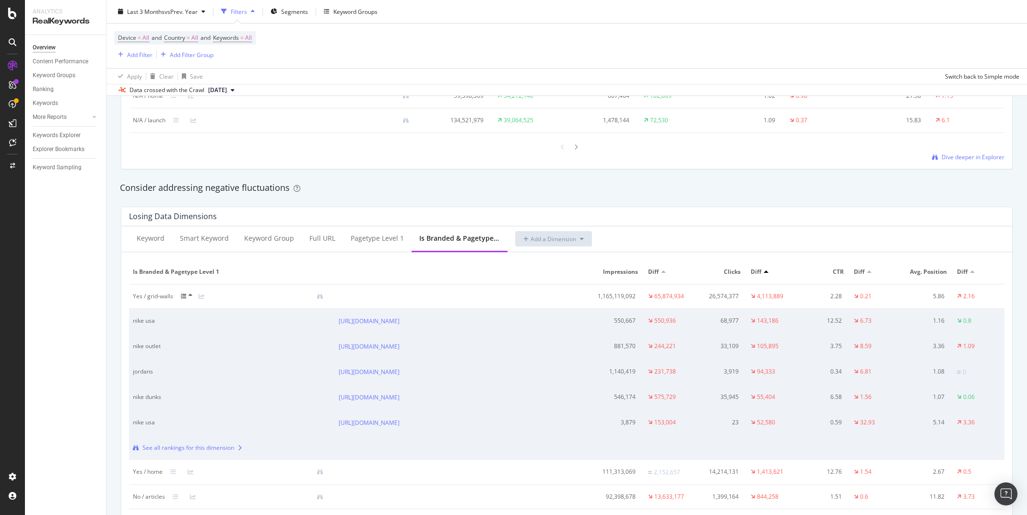
click at [641, 181] on div "Consider addressing negative fluctuations" at bounding box center [566, 188] width 903 height 22
click at [190, 294] on icon at bounding box center [191, 296] width 4 height 6
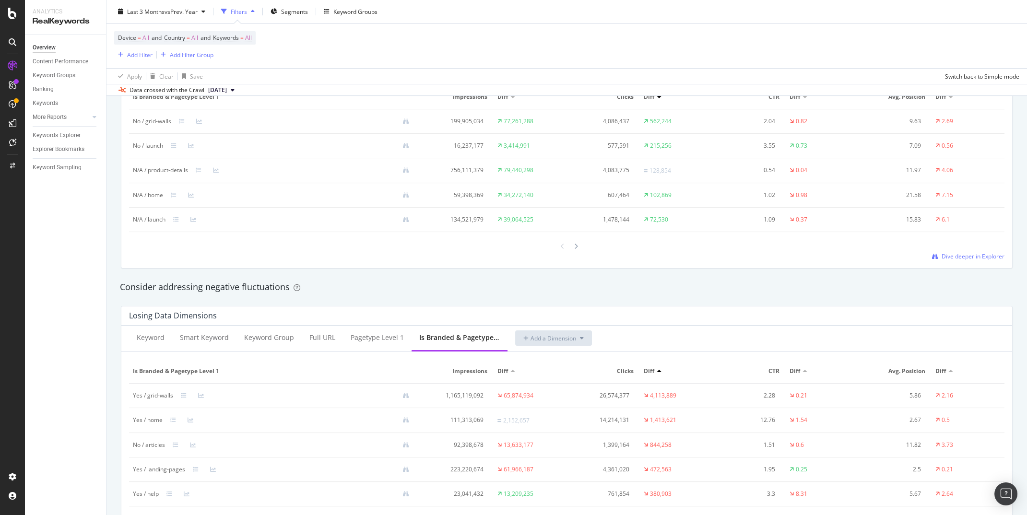
scroll to position [1028, 0]
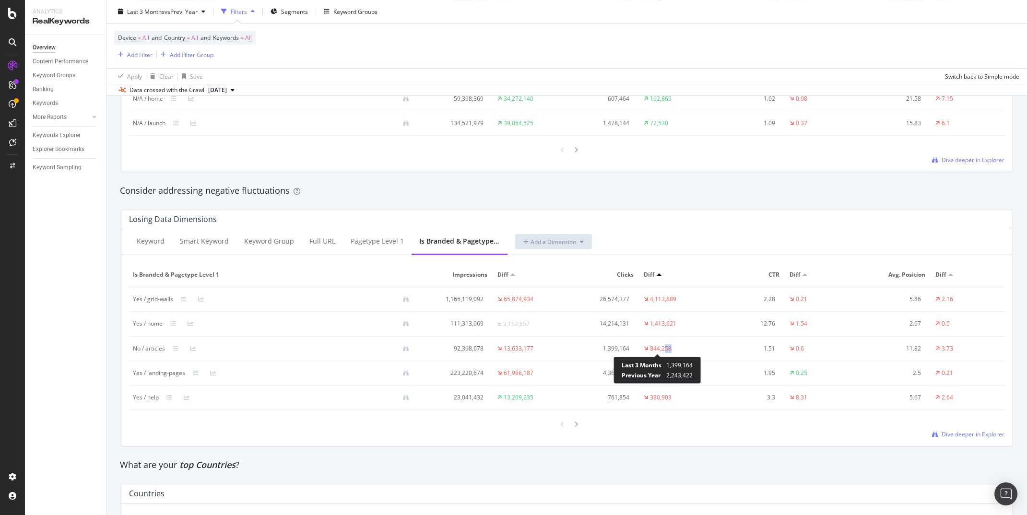
drag, startPoint x: 676, startPoint y: 351, endPoint x: 664, endPoint y: 350, distance: 12.5
click at [664, 350] on td "844,258" at bounding box center [676, 349] width 73 height 24
click at [661, 344] on div "844,258" at bounding box center [661, 348] width 22 height 9
drag, startPoint x: 672, startPoint y: 350, endPoint x: 595, endPoint y: 345, distance: 77.8
click at [595, 345] on tr "No / articles 92,398,678 13,633,177 1,399,164 844,258 1.51 0.6 11.82 3.73" at bounding box center [566, 349] width 875 height 24
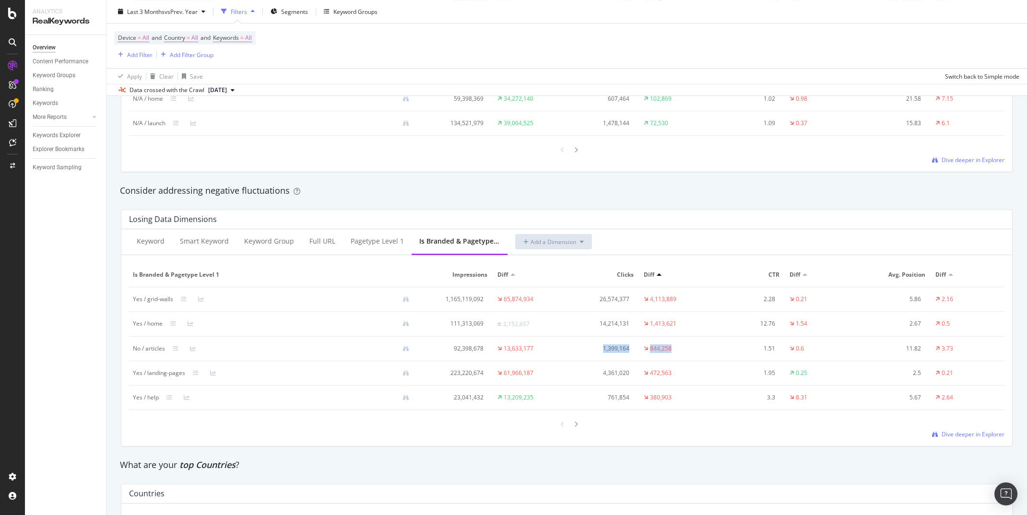
copy tr "1,399,164 844,258"
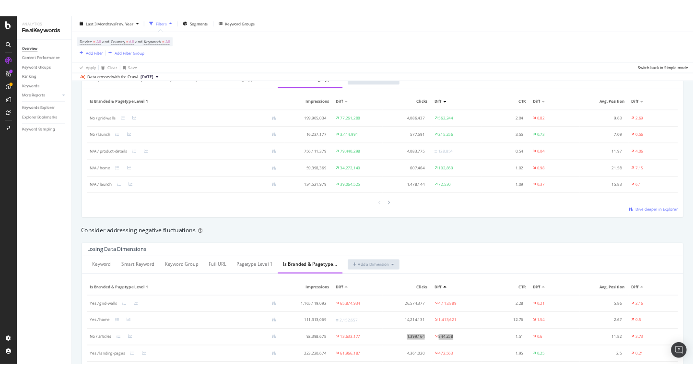
scroll to position [903, 0]
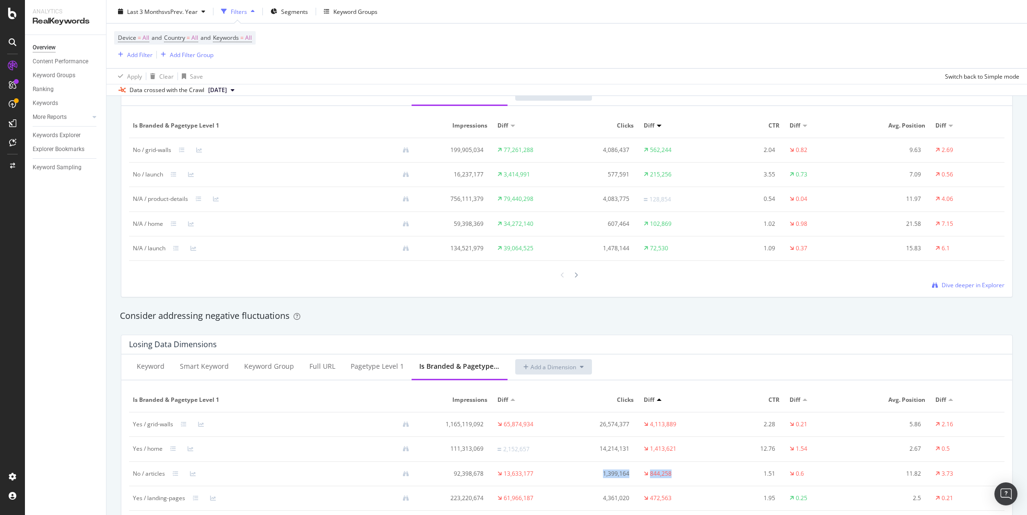
click at [677, 318] on div "Consider addressing negative fluctuations" at bounding box center [567, 316] width 894 height 12
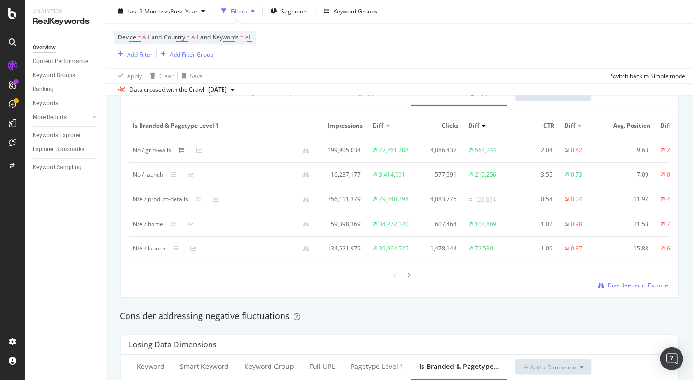
click at [183, 151] on icon at bounding box center [182, 150] width 6 height 6
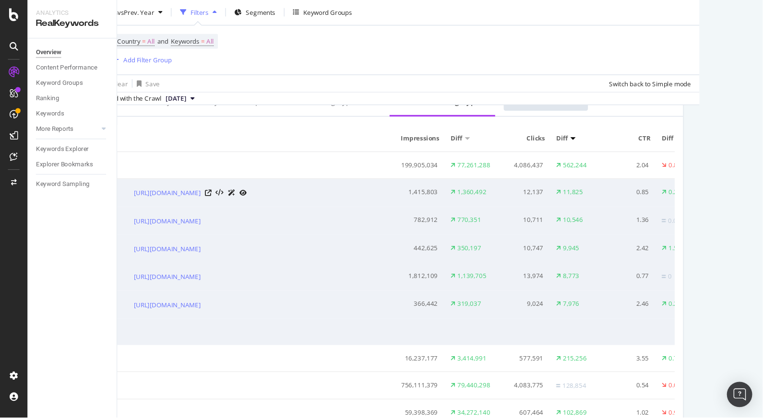
scroll to position [0, 0]
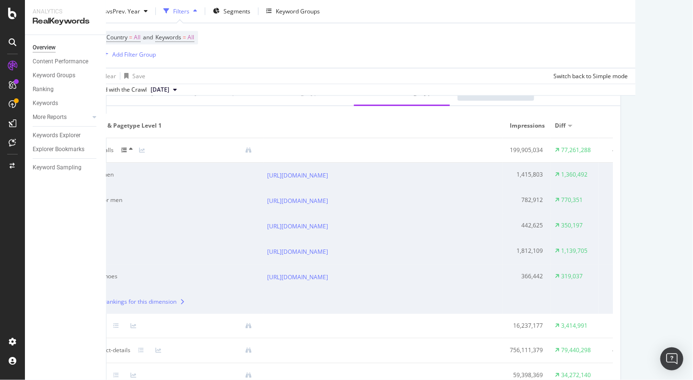
click at [666, 179] on div "Overview Global Daily Crawl with KW and Logs Last 3 Months vs Prev. Year Filter…" at bounding box center [399, 190] width 587 height 380
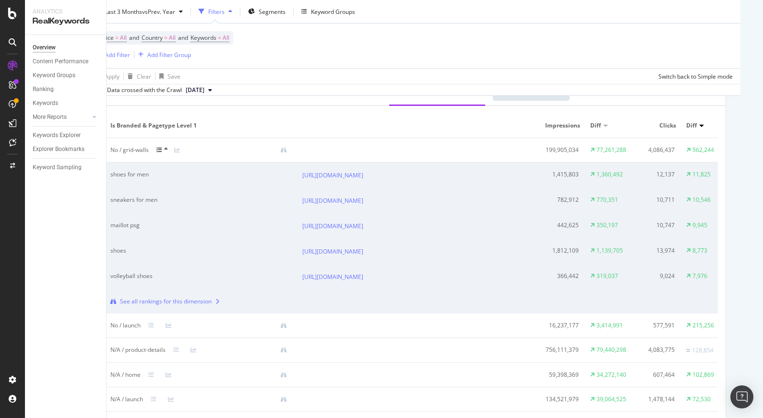
click at [741, 223] on div "Overview Global Daily Crawl with KW and Logs Last 3 Months vs Prev. Year Filter…" at bounding box center [434, 209] width 656 height 418
click at [165, 147] on icon at bounding box center [166, 149] width 4 height 6
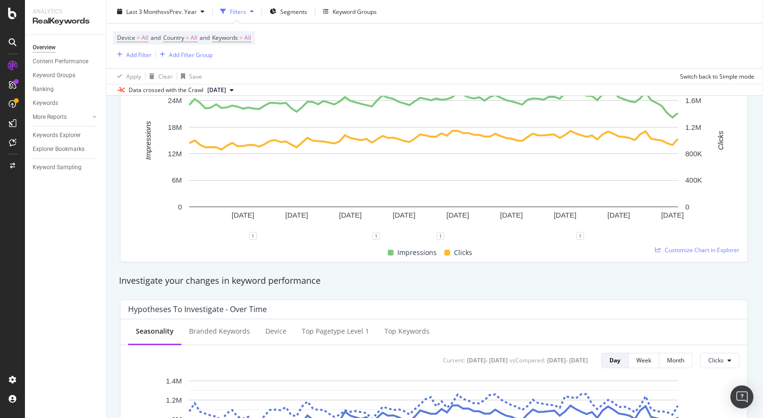
scroll to position [0, 1]
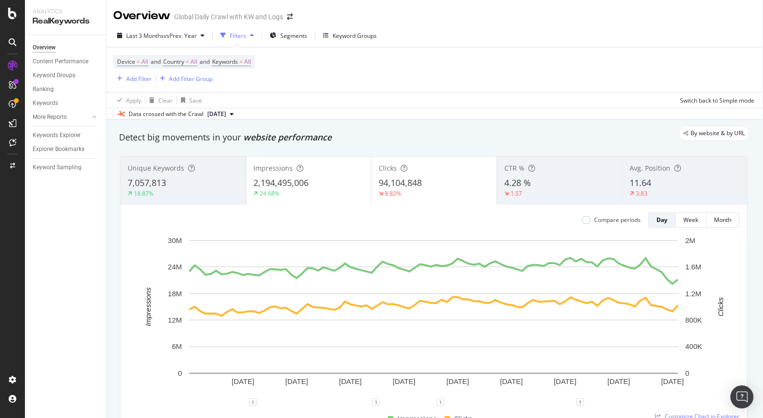
click at [620, 223] on div "Compare periods" at bounding box center [617, 220] width 47 height 8
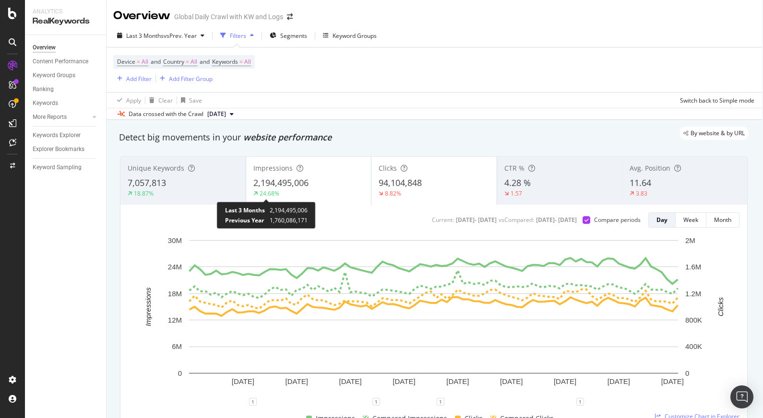
click at [277, 194] on div "24.68%" at bounding box center [269, 193] width 20 height 8
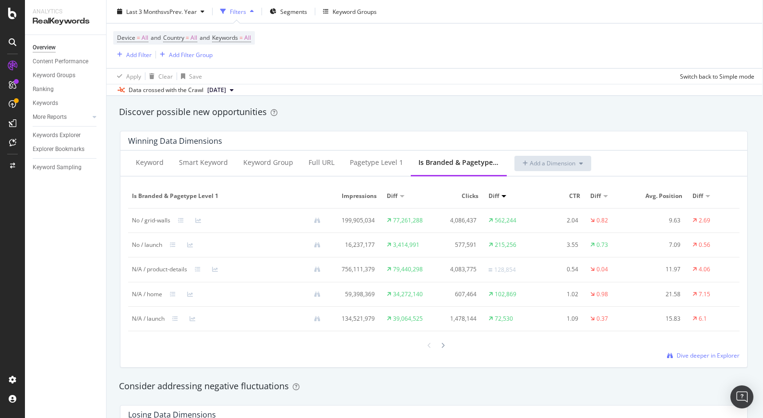
scroll to position [860, 1]
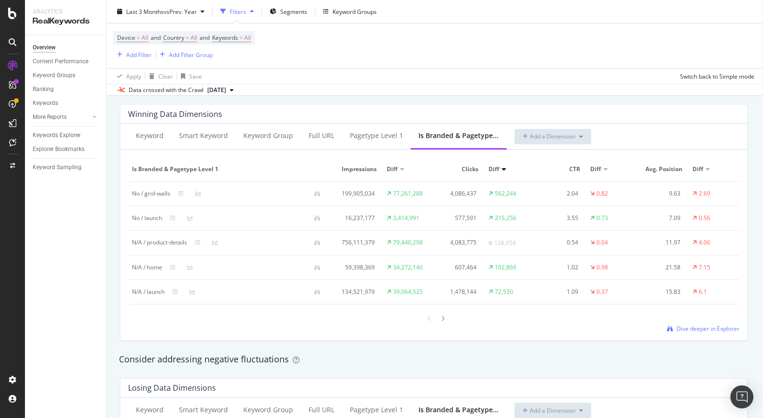
click at [583, 93] on div "Data crossed with the Crawl 2025 Sep. 13th" at bounding box center [434, 90] width 656 height 12
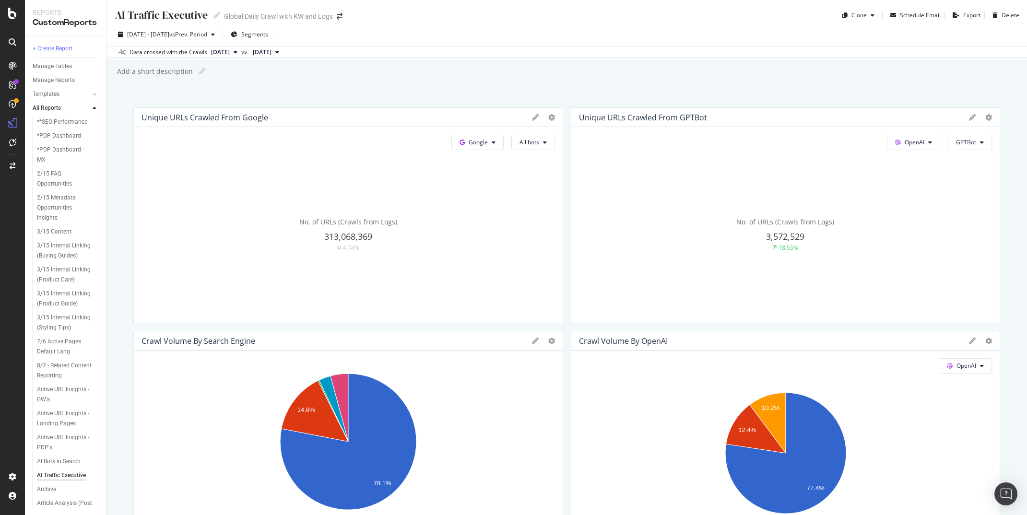
scroll to position [347, 0]
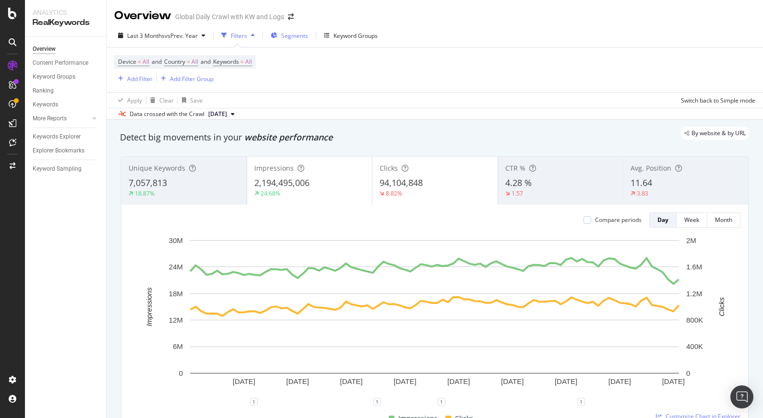
click at [303, 35] on span "Segments" at bounding box center [294, 36] width 27 height 8
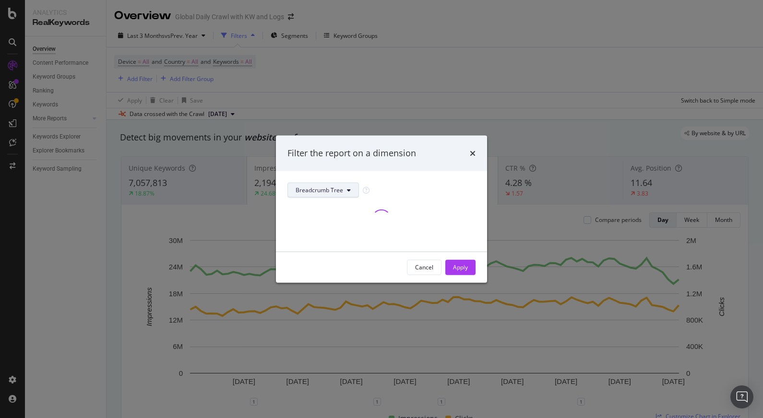
click at [340, 189] on span "Breadcrumb Tree" at bounding box center [318, 190] width 47 height 8
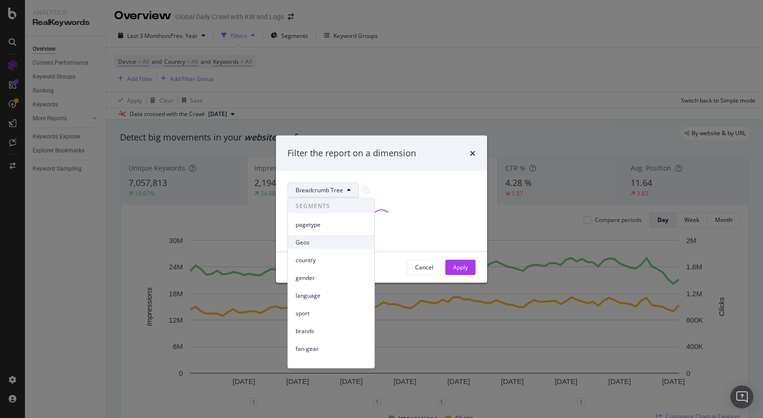
click at [321, 242] on span "Geos" at bounding box center [330, 242] width 71 height 9
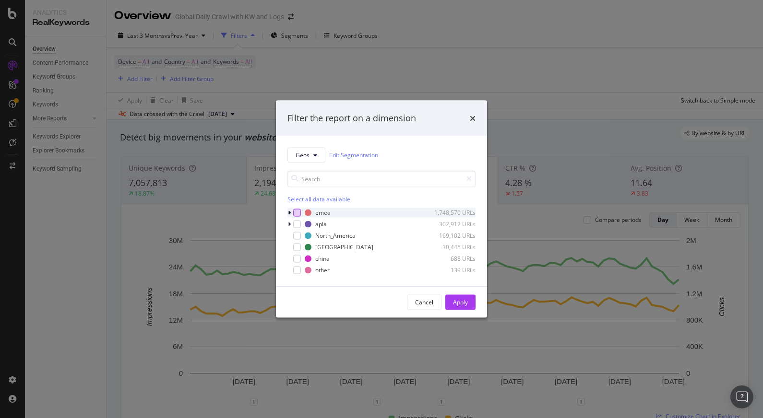
click at [298, 212] on div "modal" at bounding box center [297, 213] width 8 height 8
click at [457, 300] on div "Apply" at bounding box center [460, 302] width 15 height 8
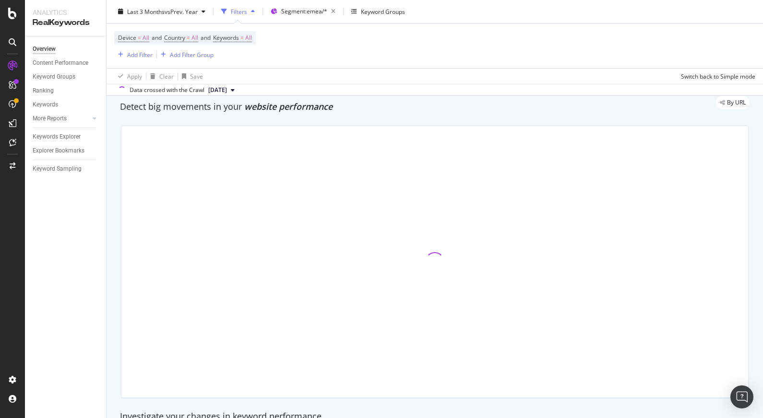
scroll to position [37, 0]
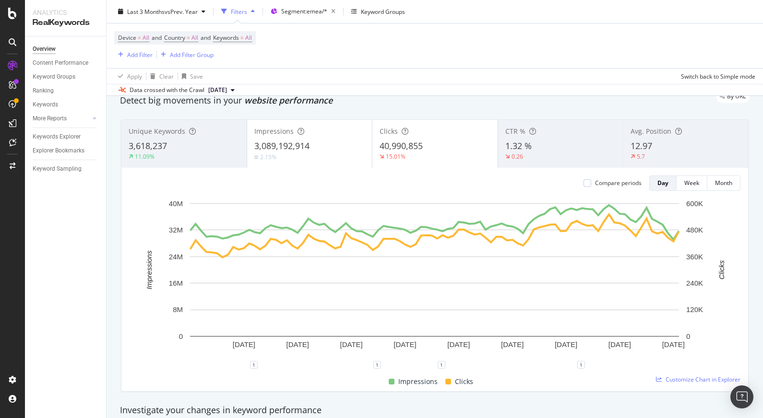
click at [542, 48] on div "Device = All and Country = All and Keywords = All Add Filter Add Filter Group" at bounding box center [434, 46] width 641 height 45
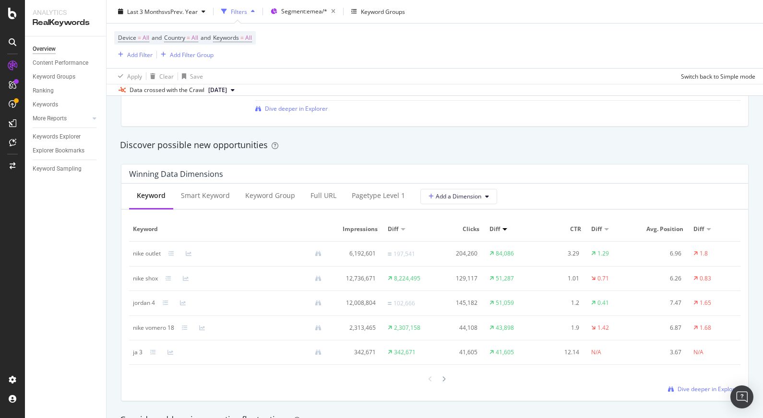
scroll to position [840, 0]
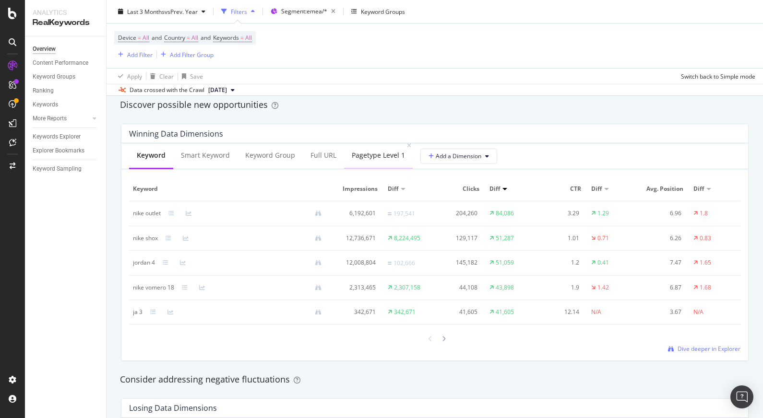
click at [370, 158] on div "pagetype Level 1" at bounding box center [378, 156] width 53 height 10
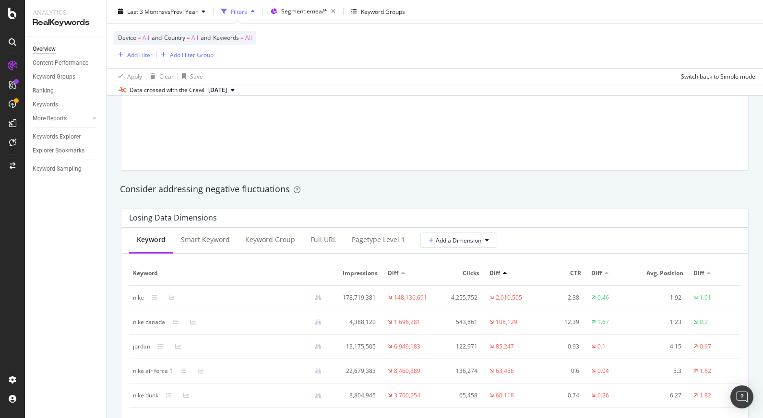
scroll to position [1061, 0]
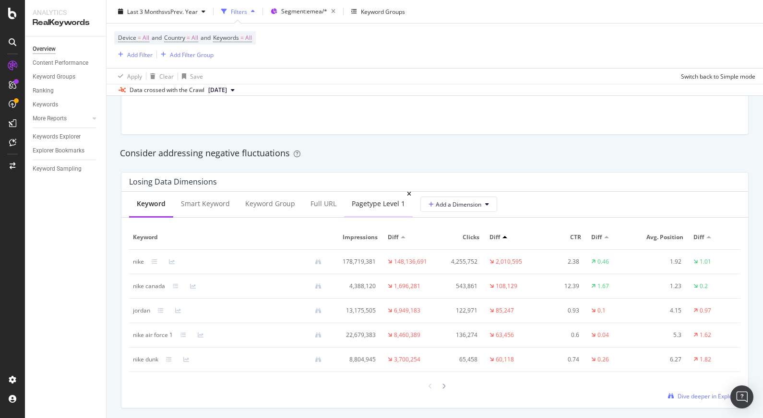
click at [361, 208] on div "pagetype Level 1" at bounding box center [378, 204] width 53 height 10
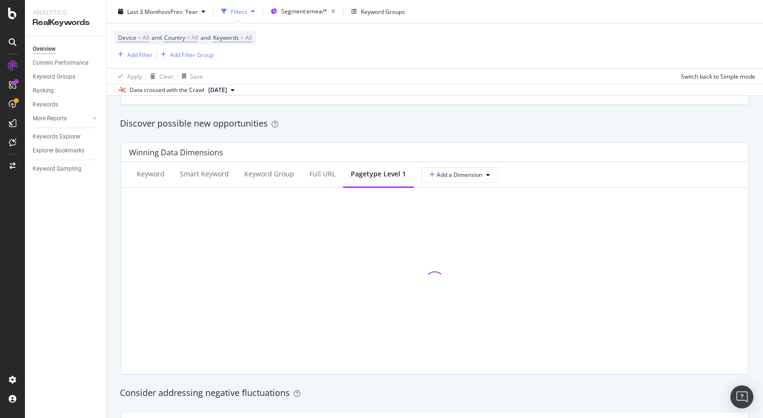
scroll to position [822, 0]
click at [456, 172] on span "Add a Dimension" at bounding box center [455, 174] width 53 height 8
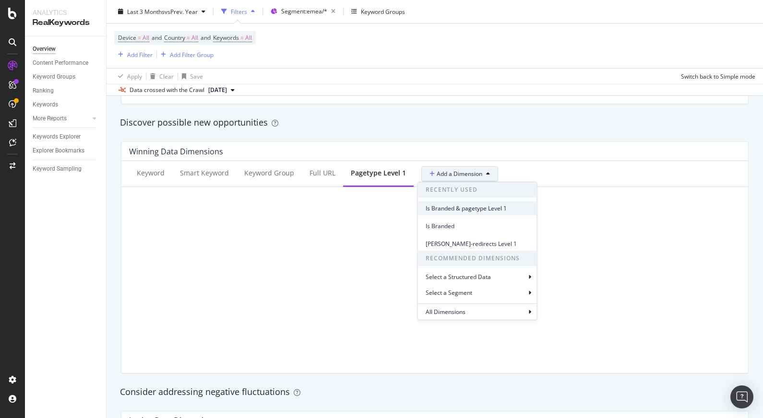
click at [466, 204] on span "Is Branded & pagetype Level 1" at bounding box center [477, 208] width 104 height 9
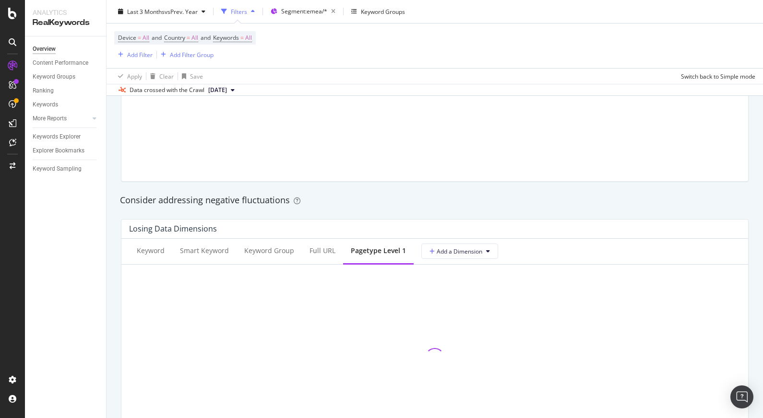
scroll to position [1037, 0]
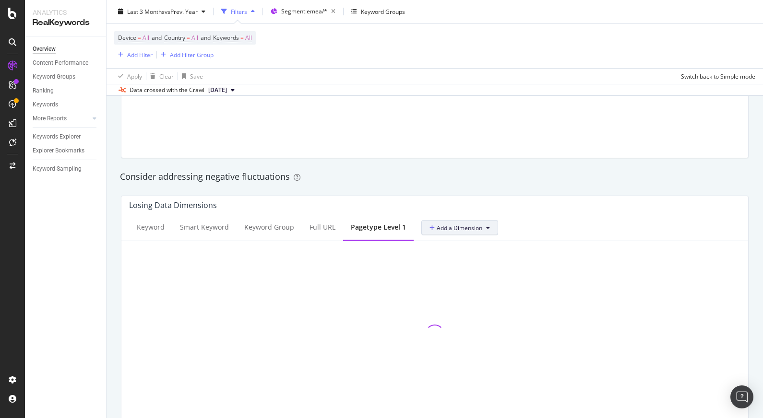
click at [460, 227] on span "Add a Dimension" at bounding box center [455, 228] width 53 height 8
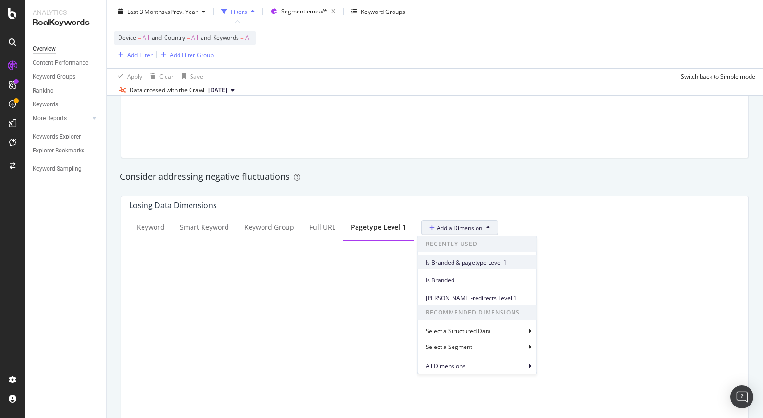
click at [459, 263] on span "Is Branded & pagetype Level 1" at bounding box center [477, 263] width 104 height 9
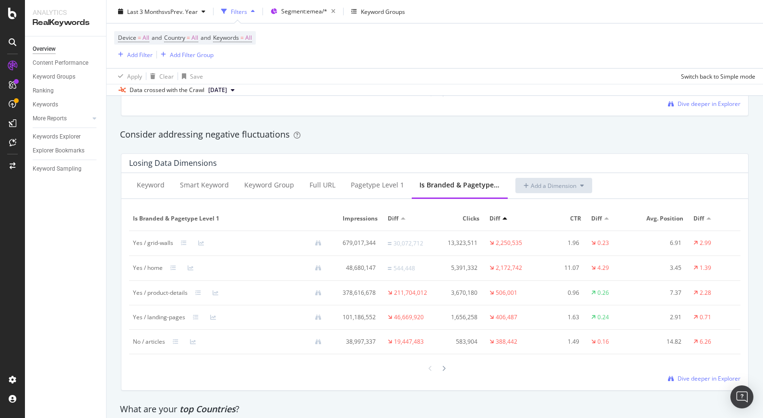
scroll to position [1089, 0]
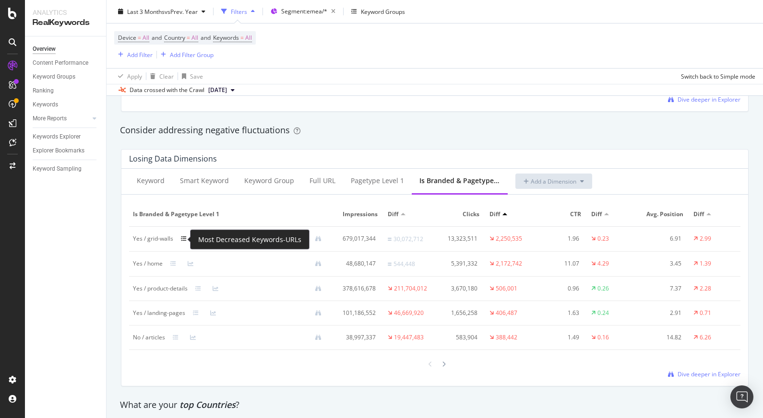
click at [182, 239] on icon at bounding box center [184, 239] width 6 height 6
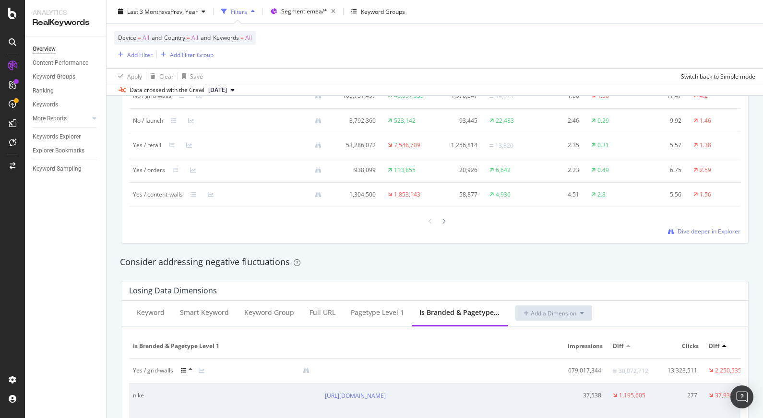
scroll to position [1121, 0]
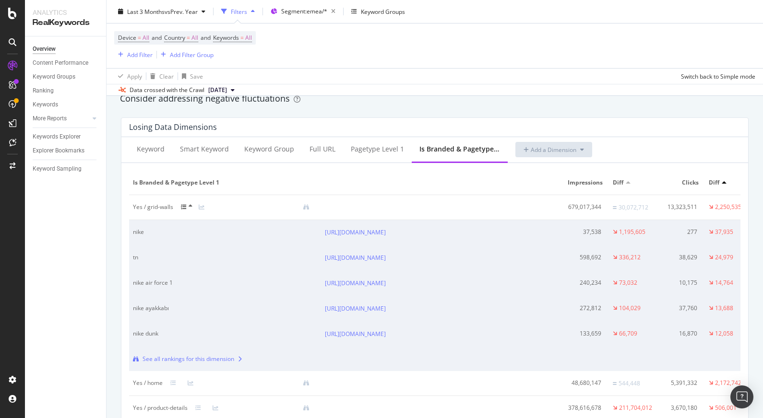
click at [189, 206] on icon at bounding box center [191, 206] width 4 height 6
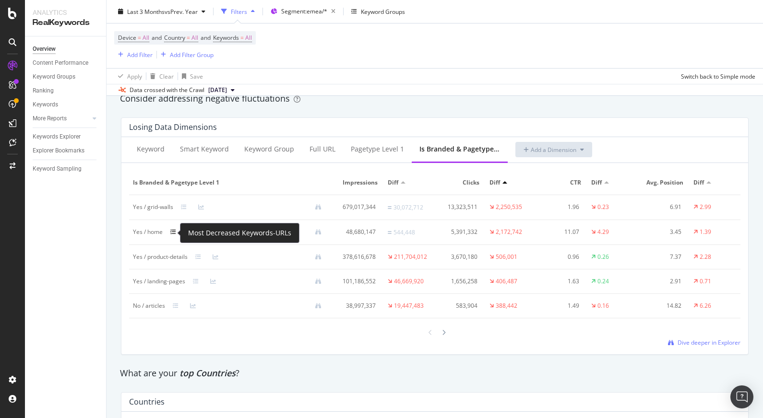
click at [174, 234] on icon at bounding box center [173, 232] width 6 height 6
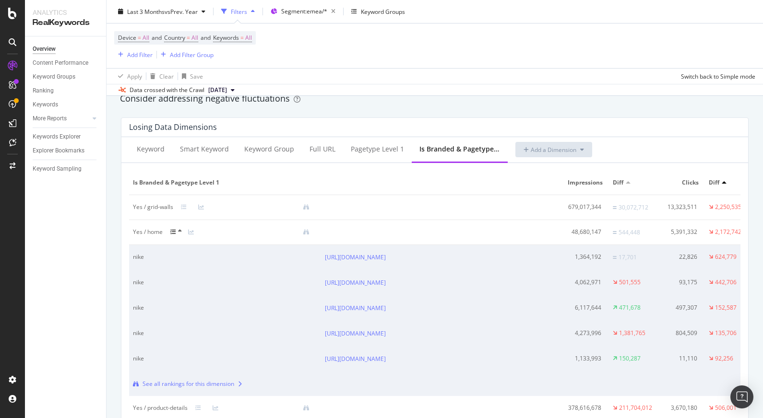
click at [179, 233] on icon at bounding box center [180, 231] width 4 height 6
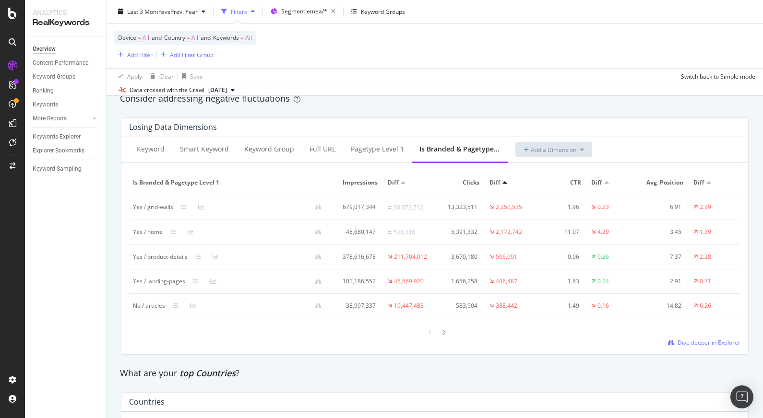
scroll to position [1092, 0]
